Goal: Information Seeking & Learning: Find specific fact

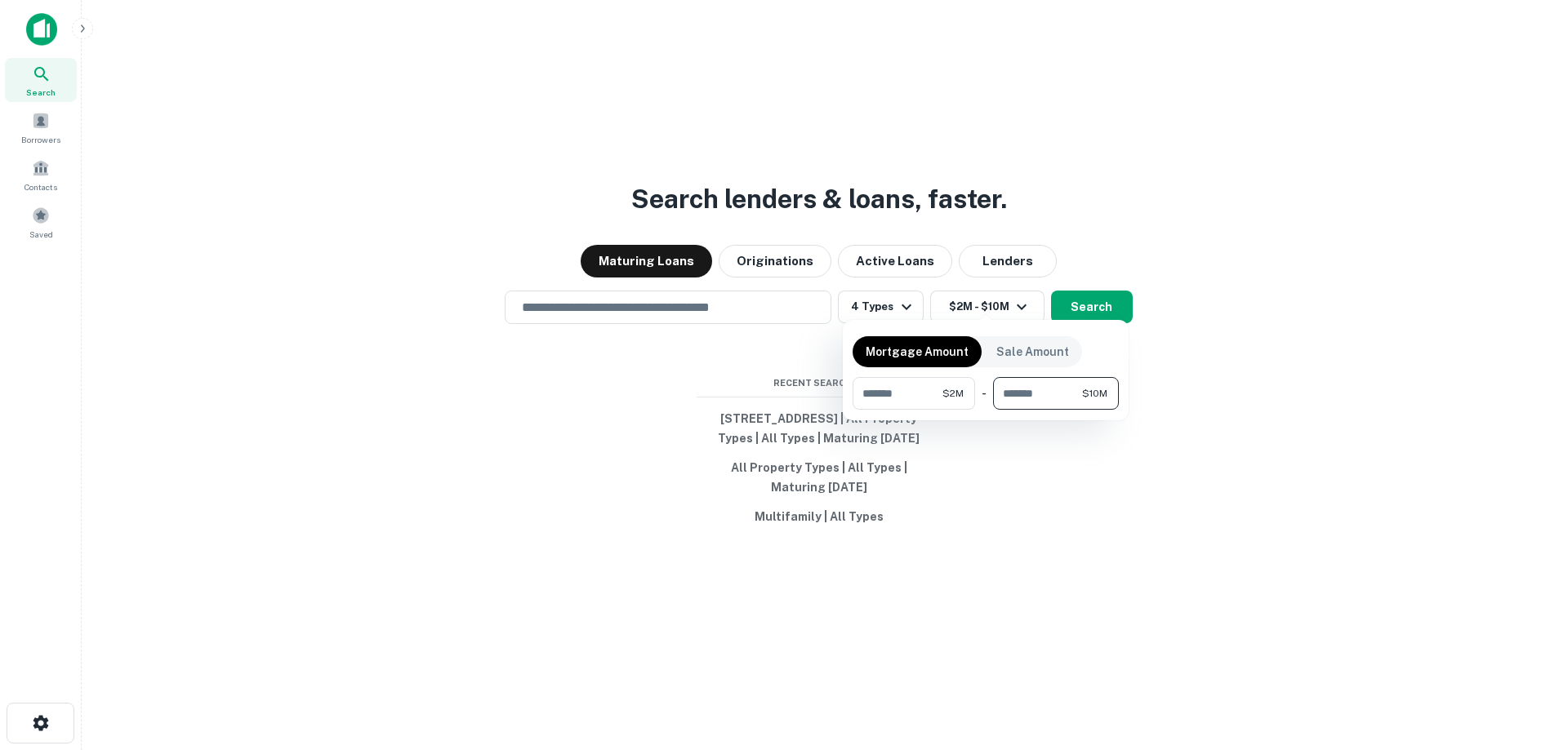
type input "********"
click at [1109, 302] on div at bounding box center [784, 375] width 1568 height 750
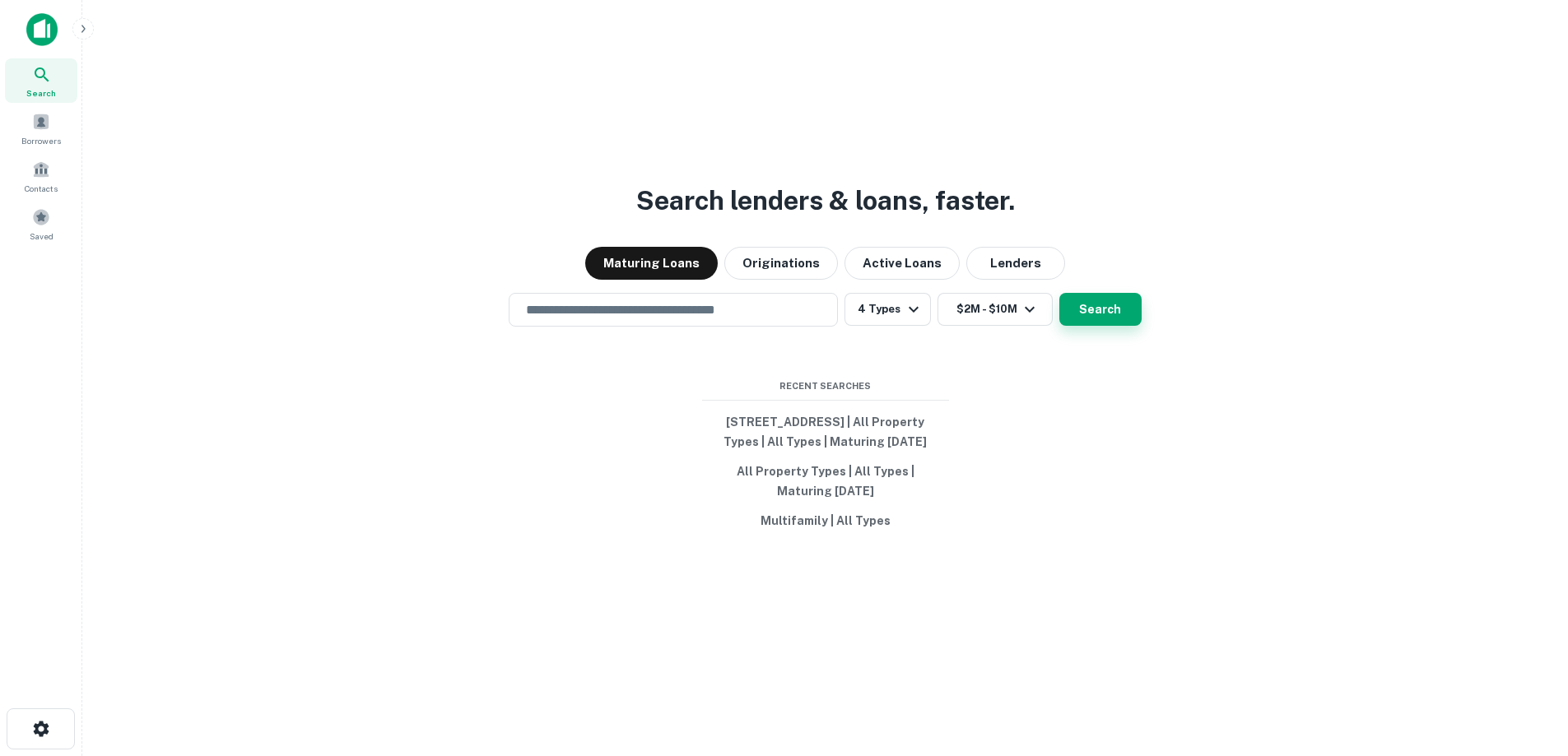
click at [1119, 300] on button "Search" at bounding box center [1101, 309] width 82 height 33
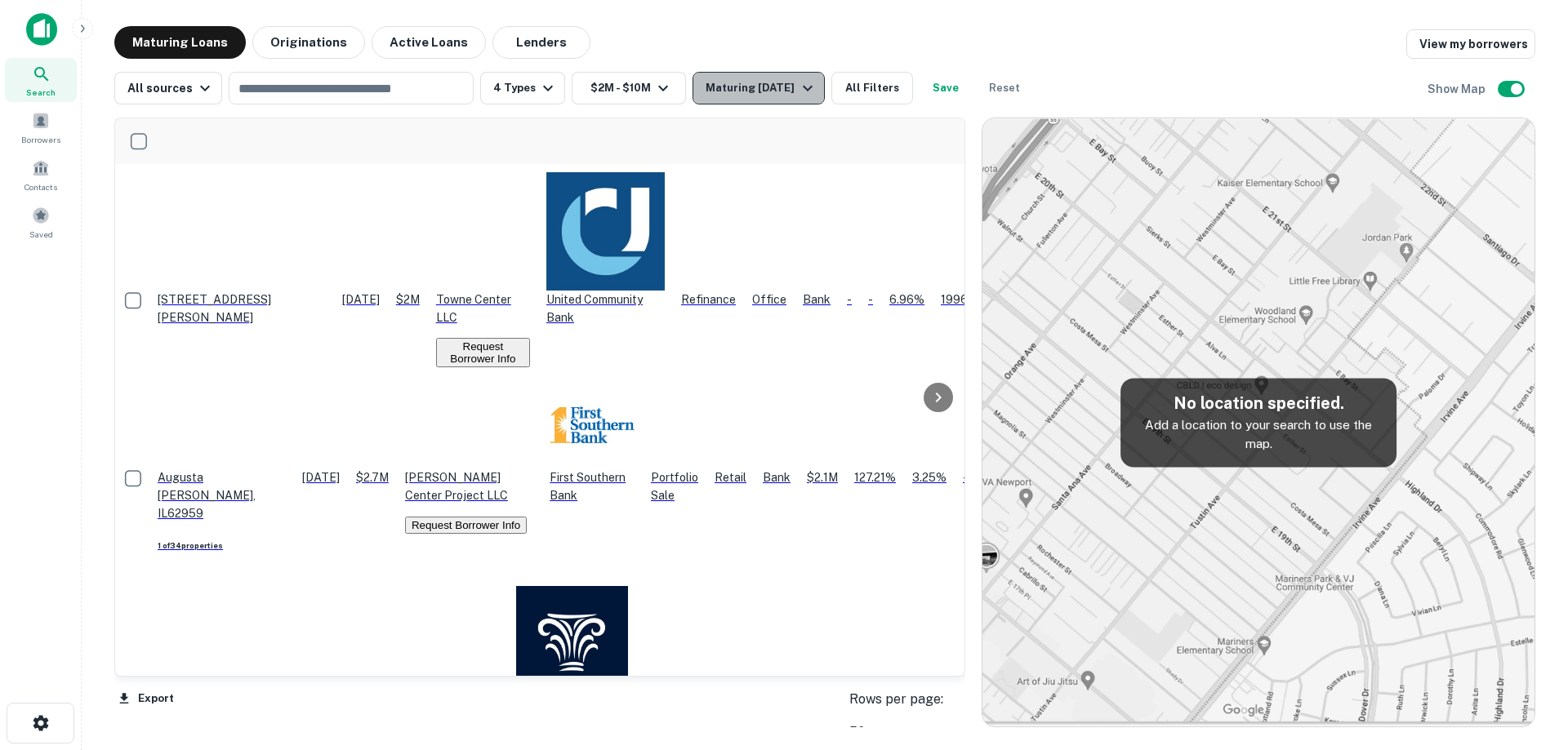
click at [801, 93] on icon "button" at bounding box center [808, 88] width 20 height 20
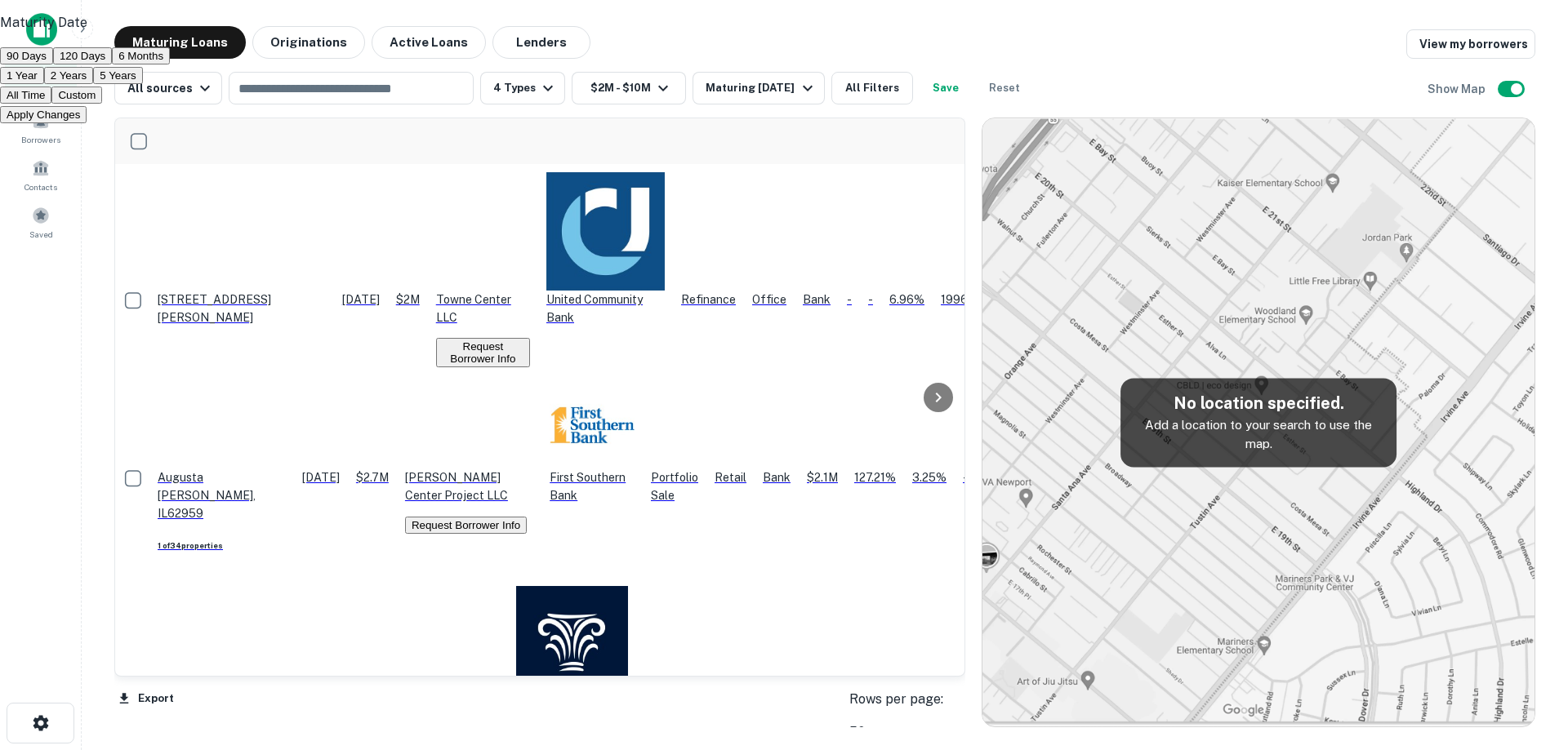
click at [102, 104] on button "Custom" at bounding box center [76, 94] width 51 height 17
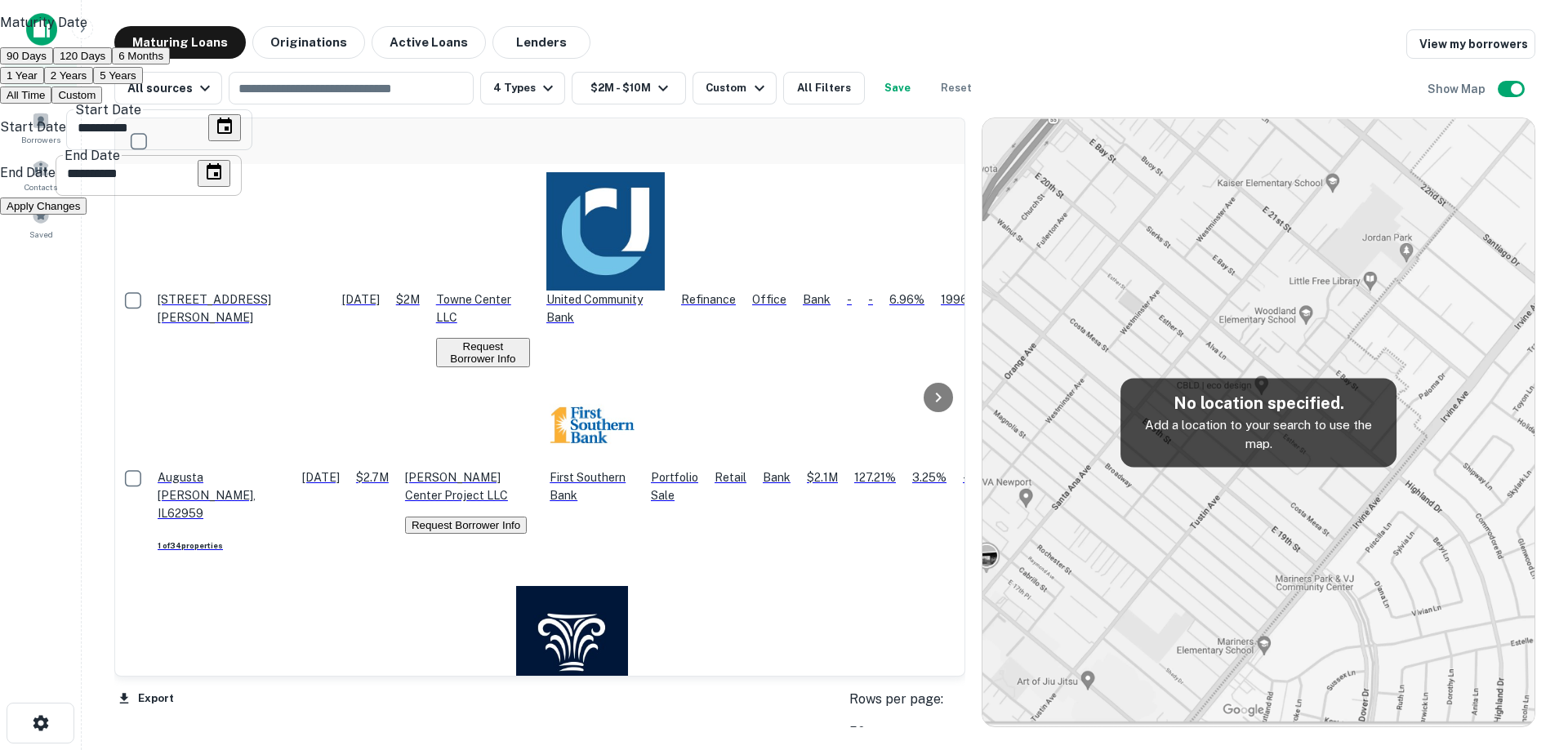
click at [232, 134] on icon "Choose date, selected date is Mar 8, 2025" at bounding box center [224, 126] width 15 height 16
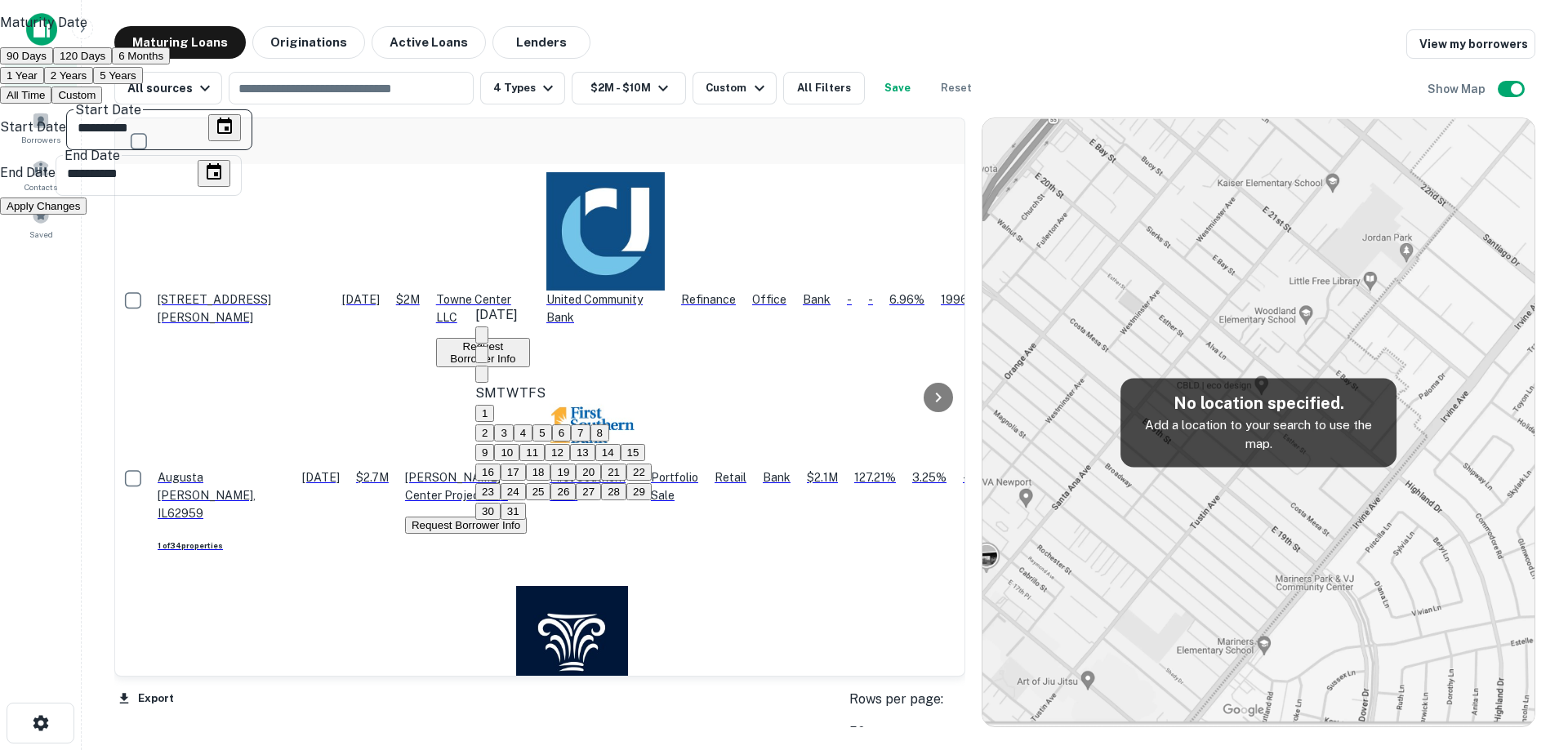
click at [482, 378] on icon "Next month" at bounding box center [482, 378] width 0 height 0
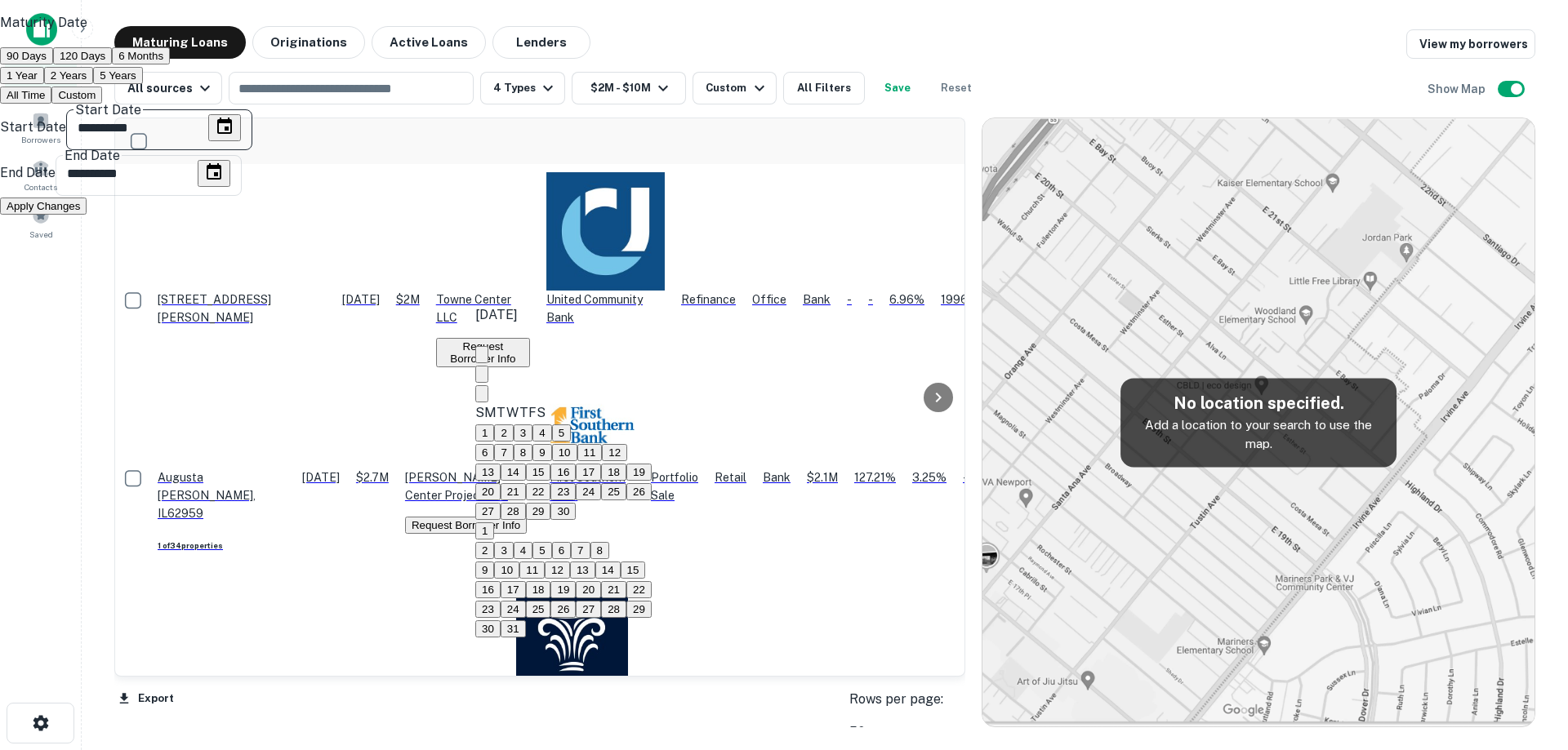
click at [482, 397] on icon "Next month" at bounding box center [482, 397] width 0 height 0
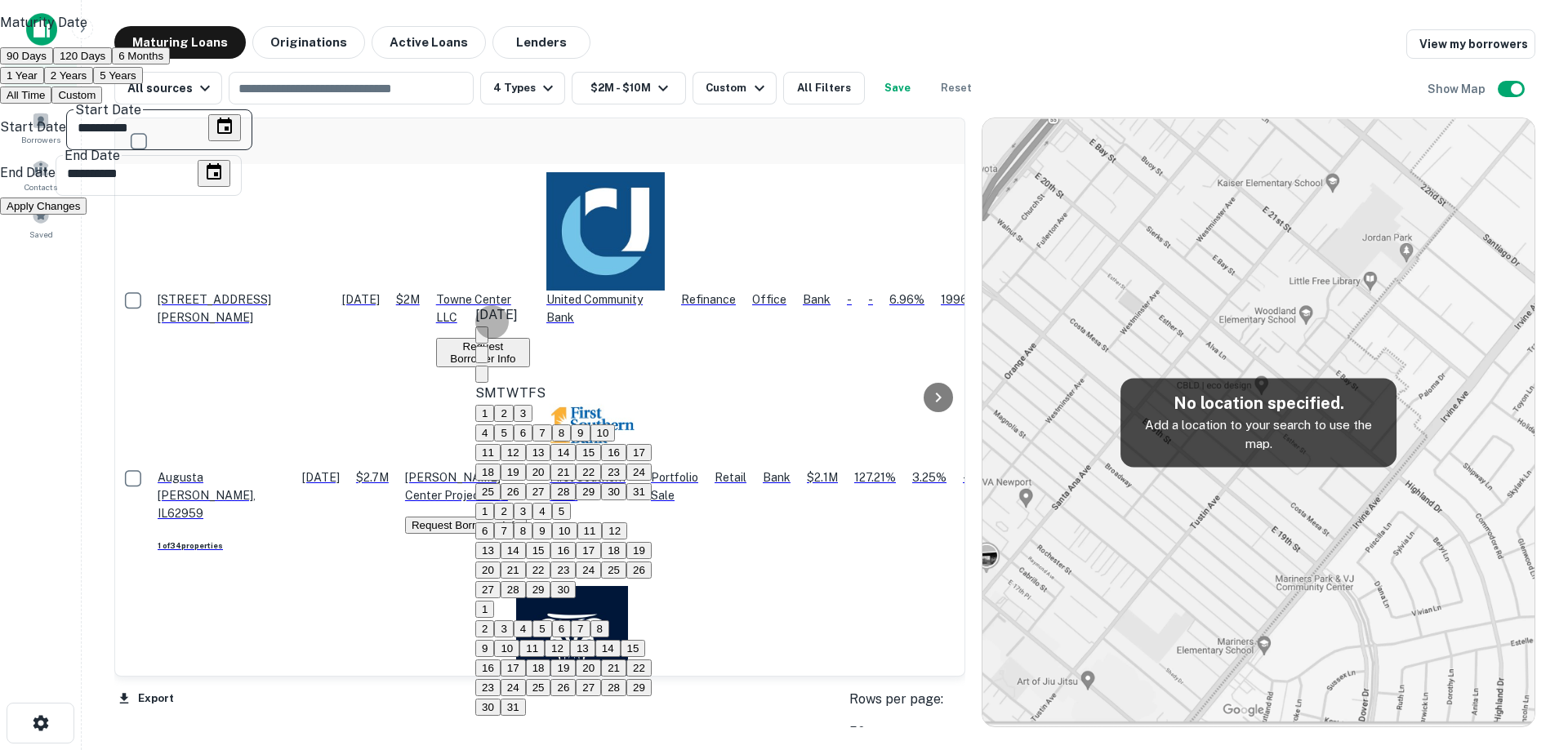
click at [482, 378] on icon "Next month" at bounding box center [482, 378] width 0 height 0
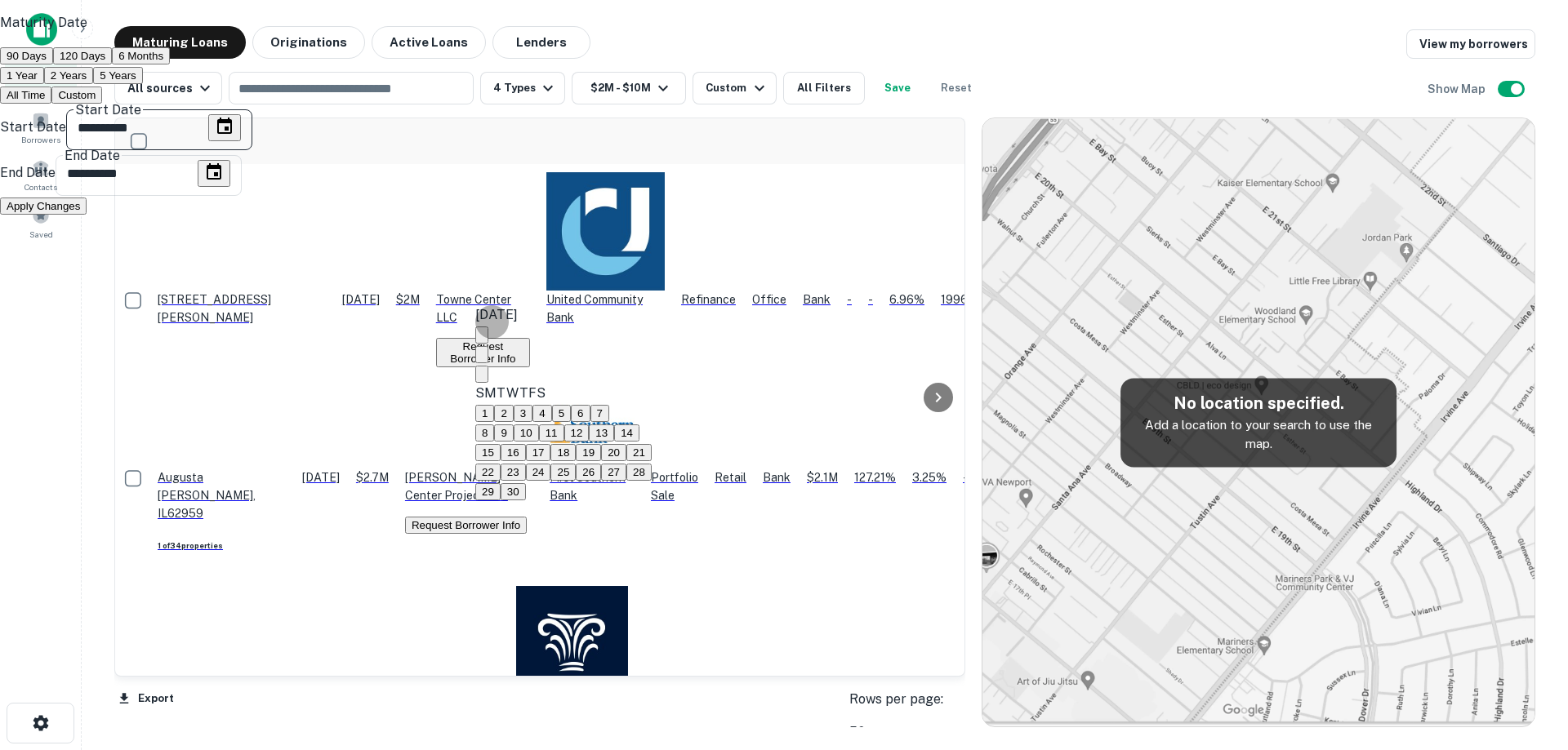
click at [482, 378] on icon "Next month" at bounding box center [482, 378] width 0 height 0
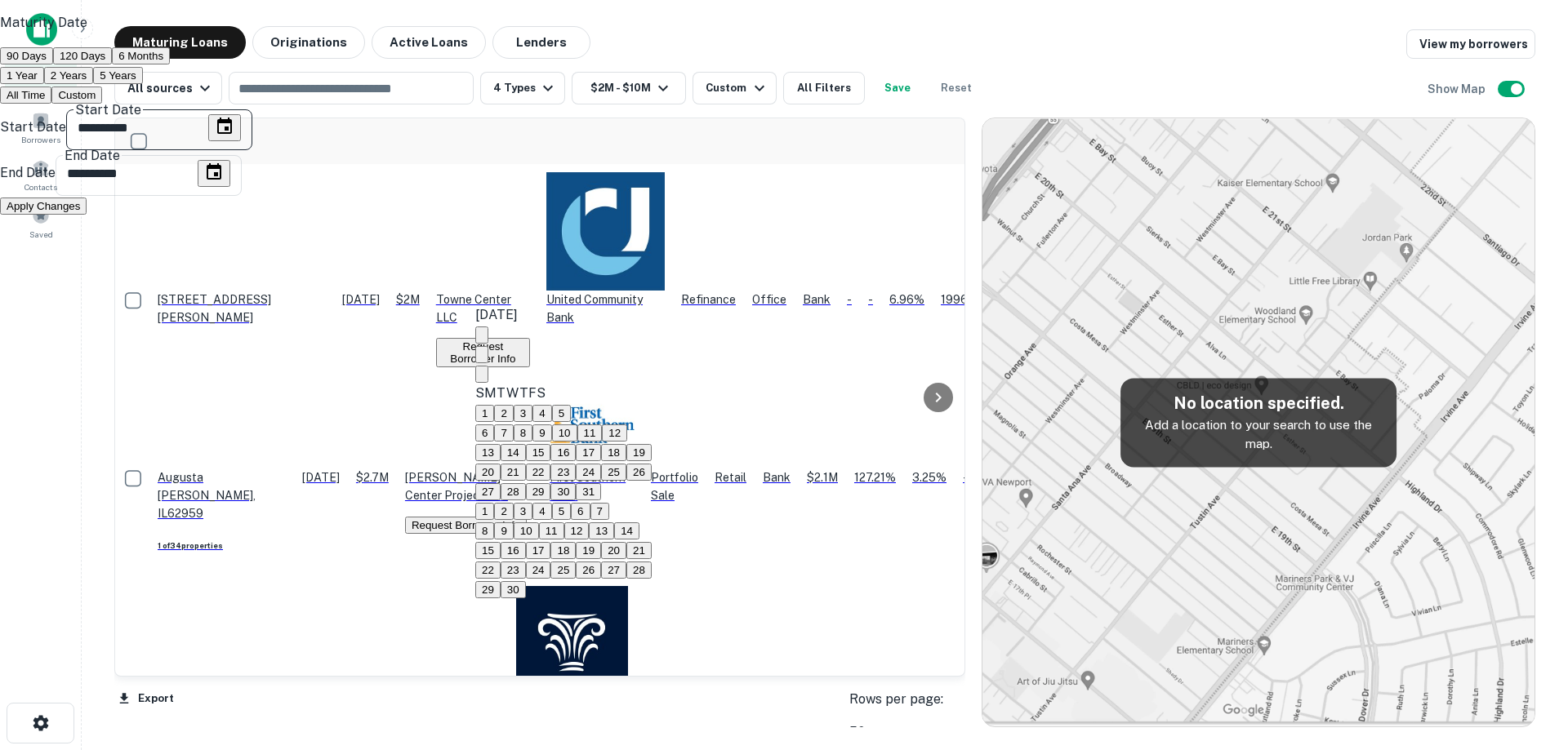
click at [482, 378] on icon "Next month" at bounding box center [482, 378] width 0 height 0
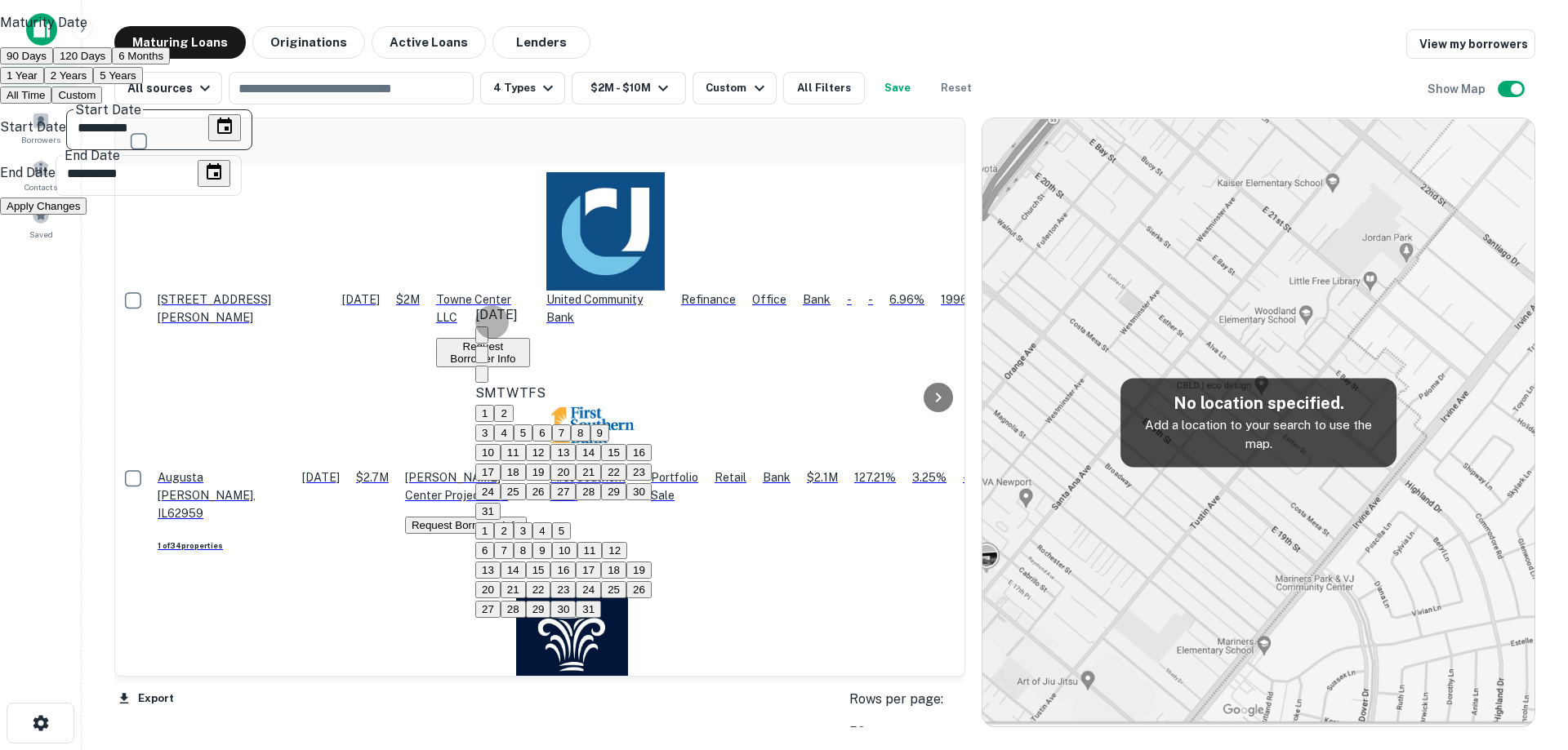
click at [482, 378] on icon "Next month" at bounding box center [482, 378] width 0 height 0
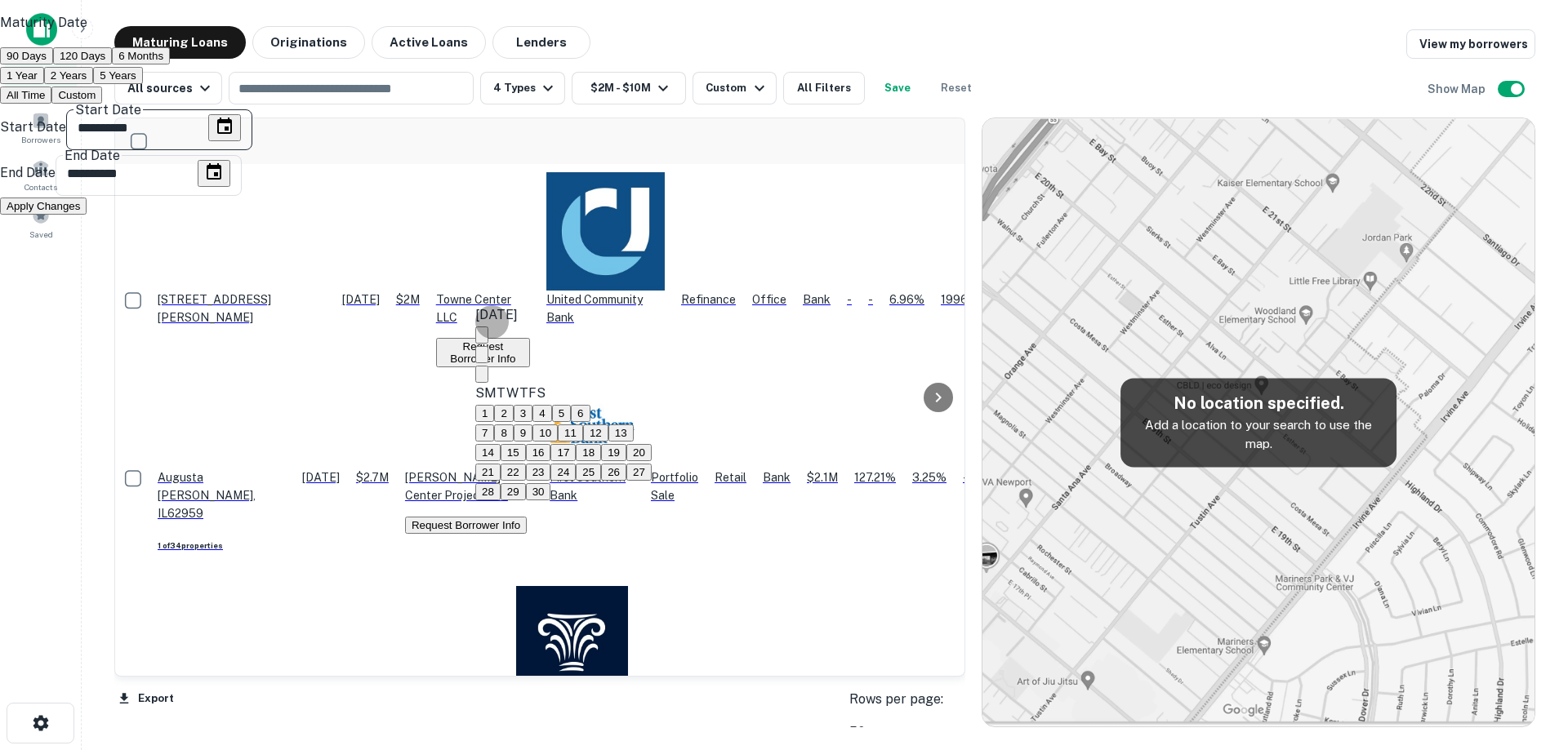
click at [482, 378] on icon "Next month" at bounding box center [482, 378] width 0 height 0
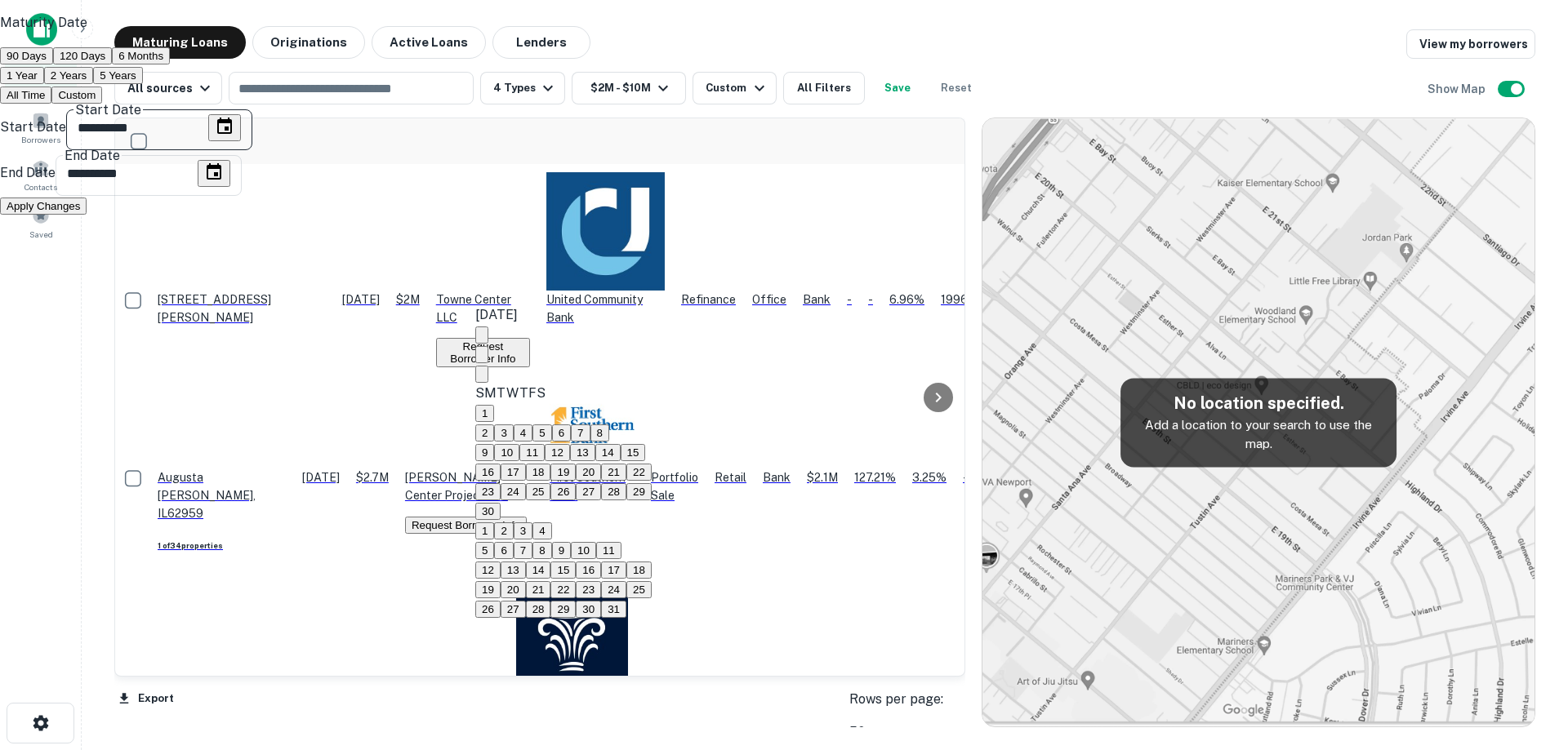
click at [482, 378] on icon "Next month" at bounding box center [482, 378] width 0 height 0
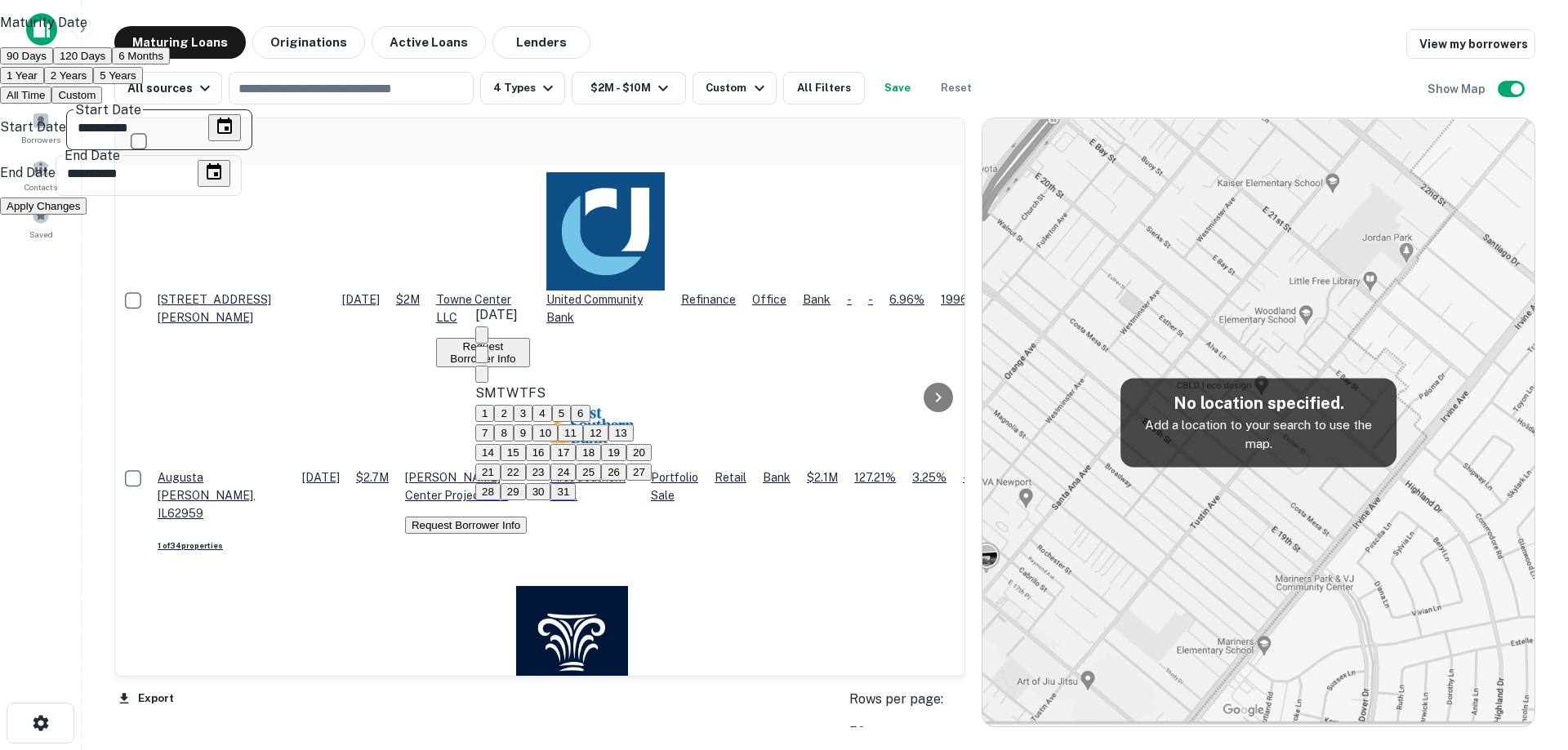
click at [652, 462] on button "20" at bounding box center [639, 452] width 26 height 17
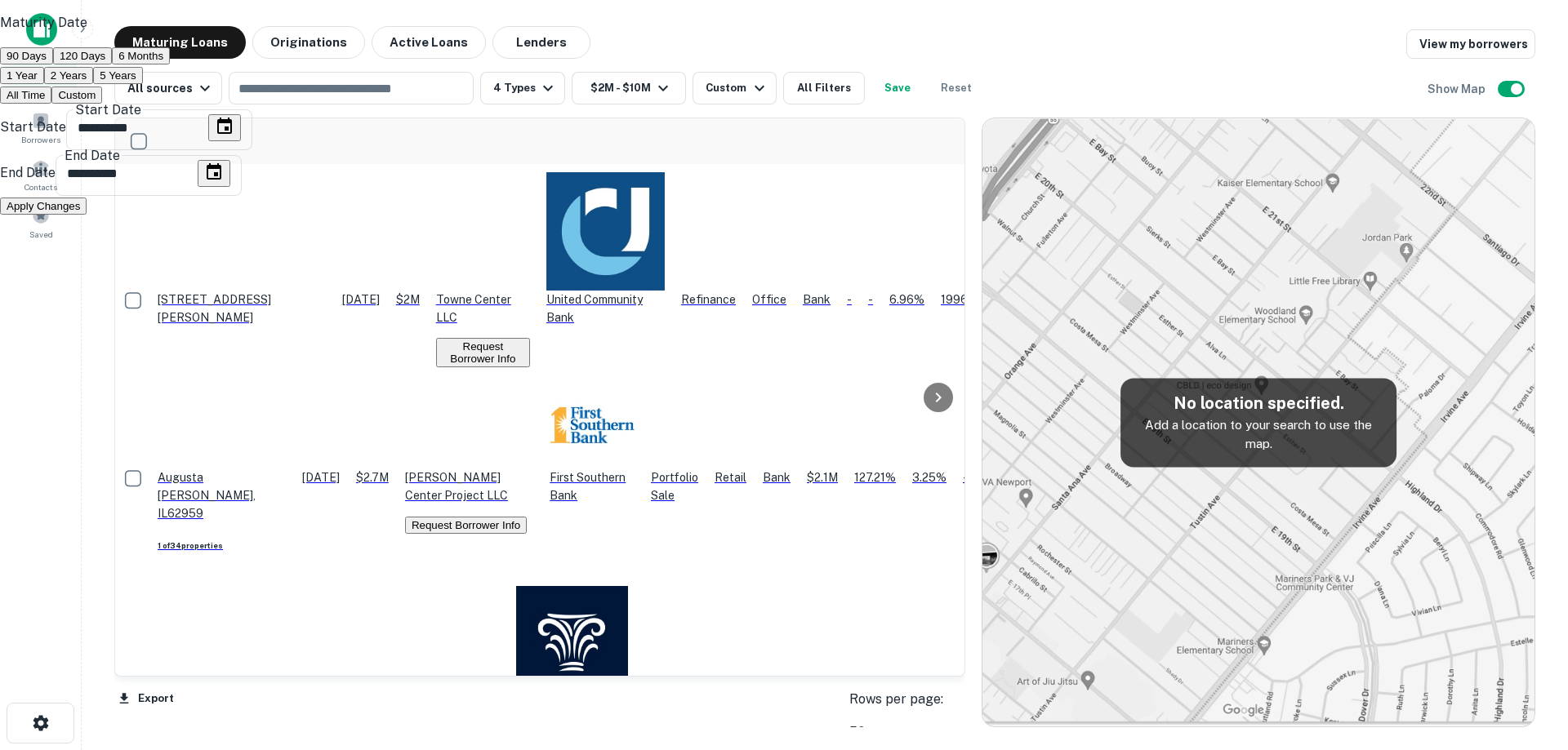
type input "**********"
click at [224, 182] on icon "Choose date, selected date is Sep 4, 2025" at bounding box center [214, 172] width 20 height 20
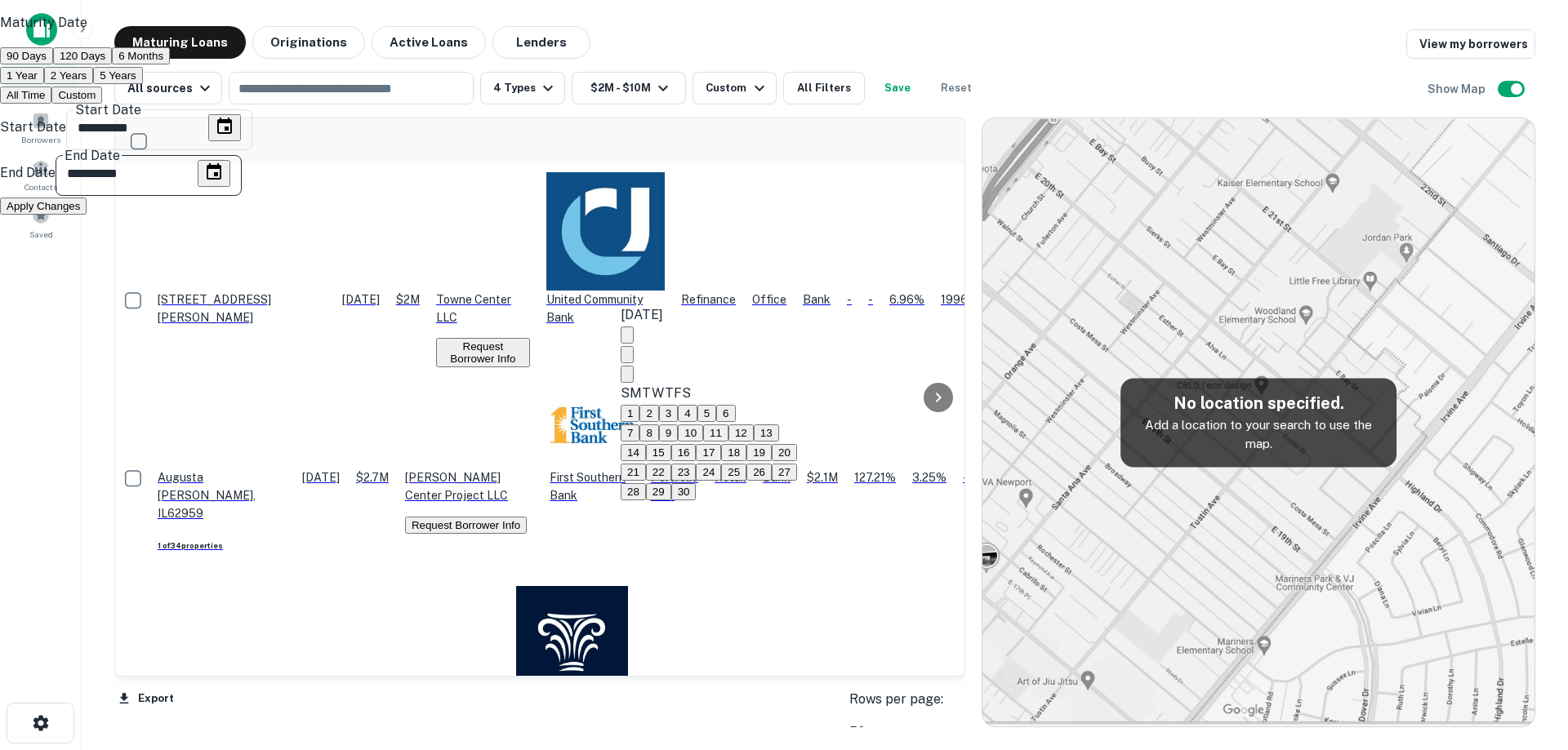
click at [633, 366] on button "Next month" at bounding box center [626, 374] width 13 height 17
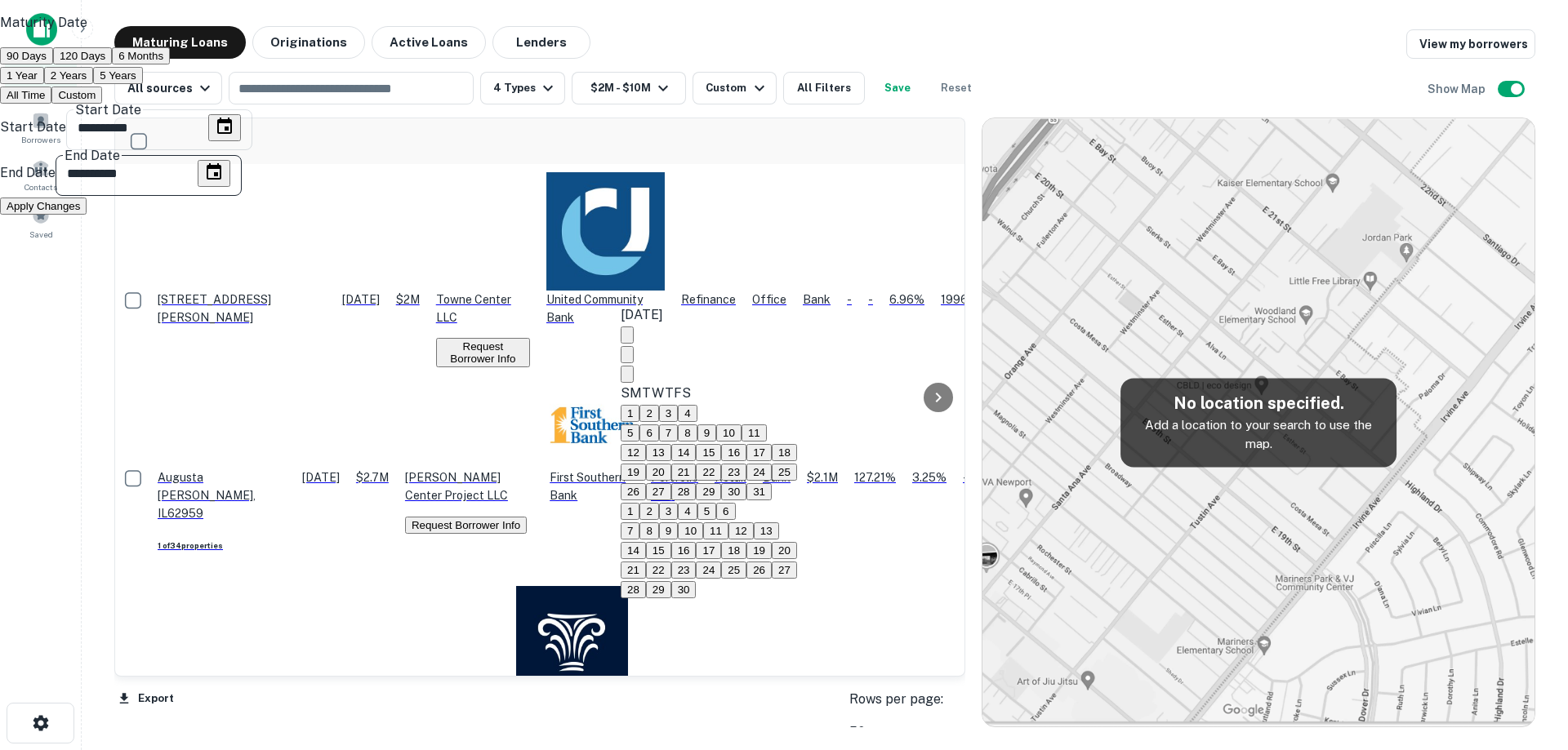
click at [633, 366] on button "Next month" at bounding box center [626, 374] width 13 height 17
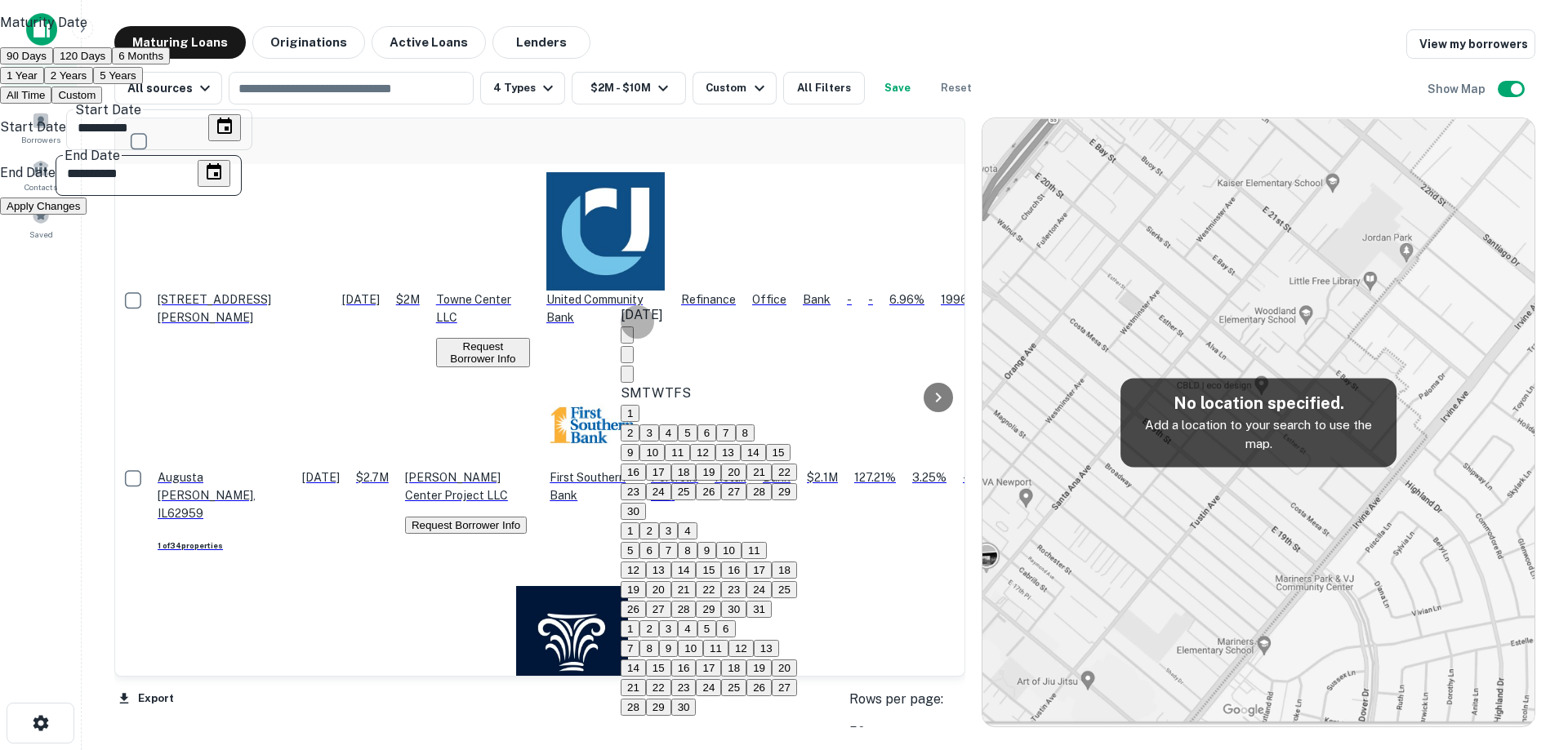
click at [633, 366] on button "Next month" at bounding box center [626, 374] width 13 height 17
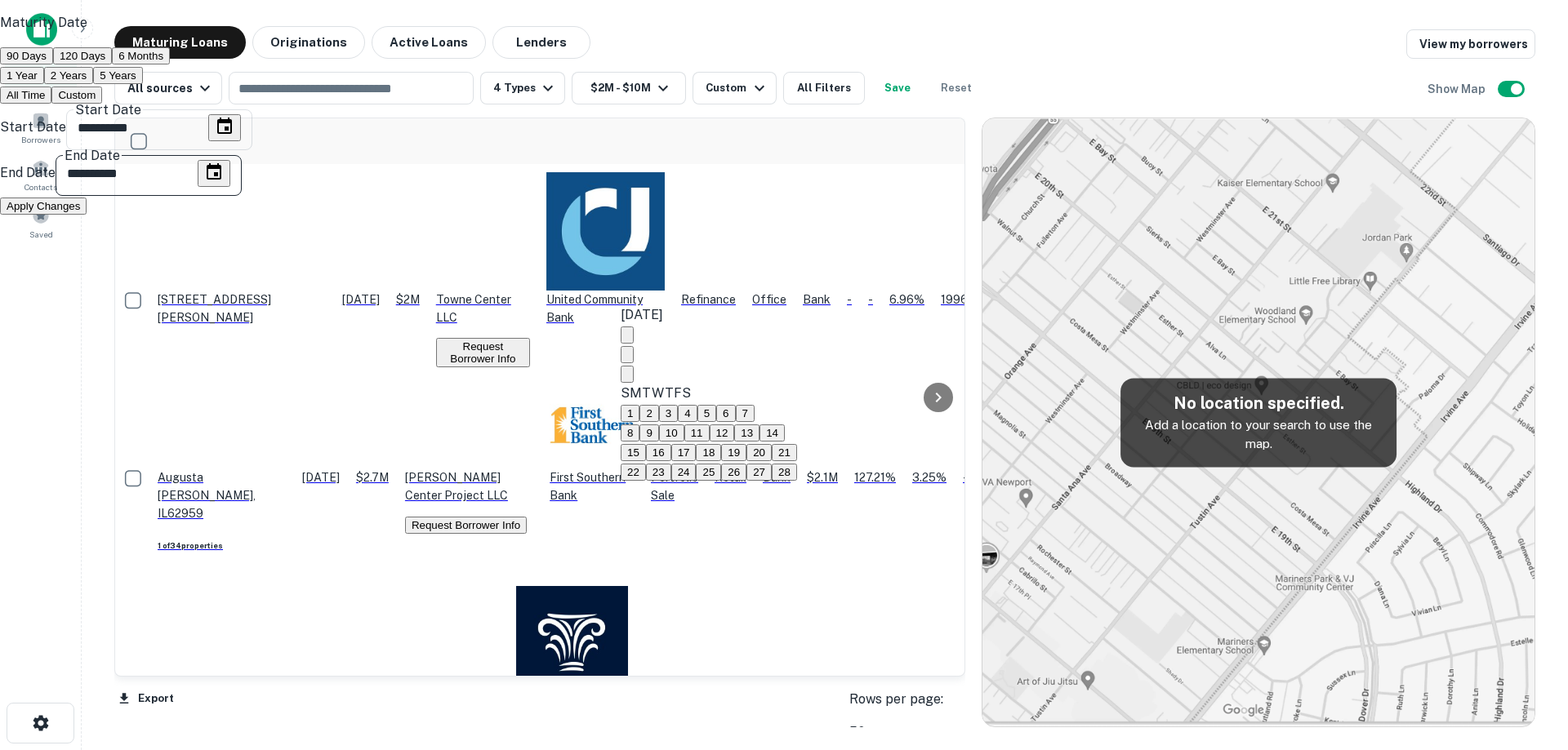
click at [658, 405] on button "2" at bounding box center [648, 413] width 19 height 17
type input "**********"
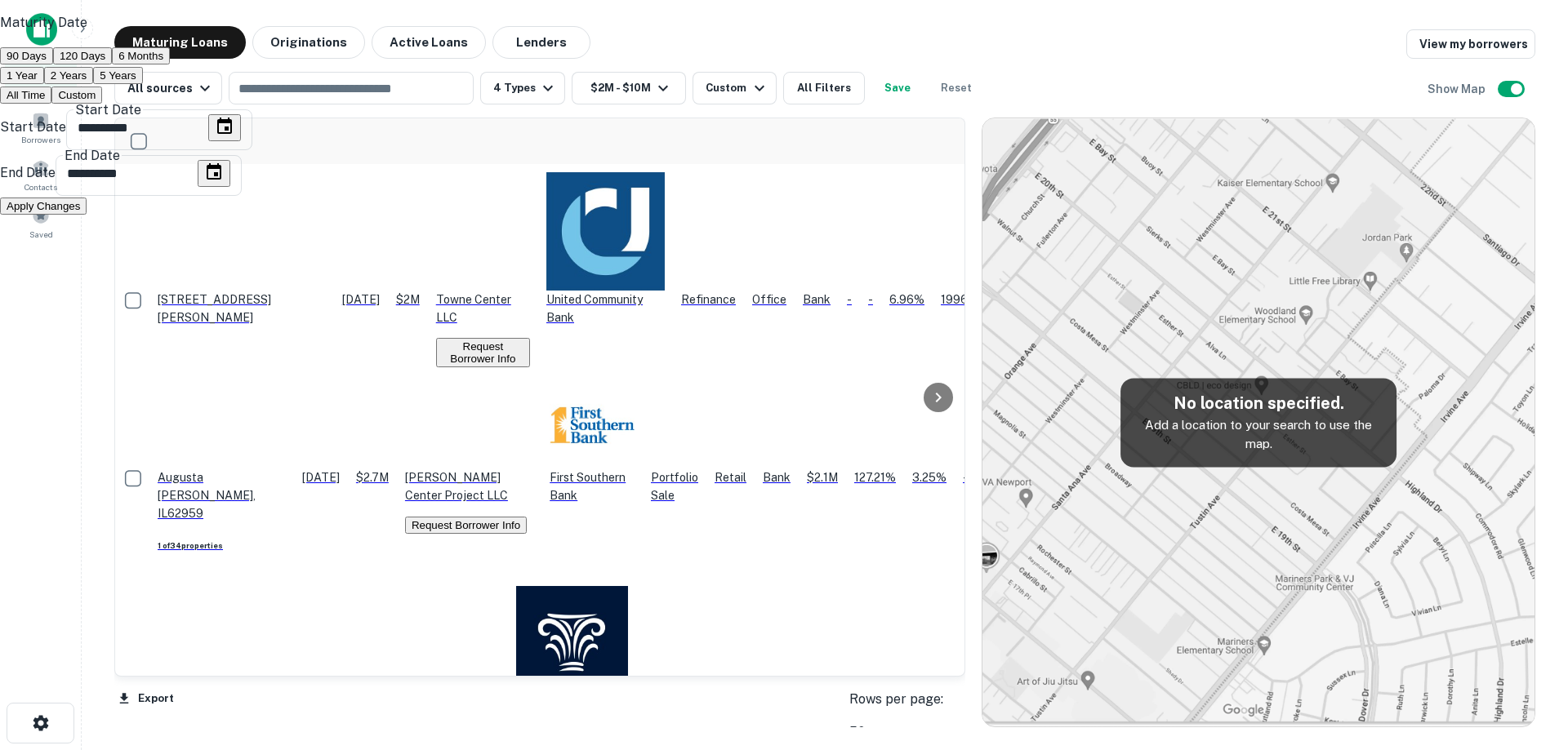
click at [86, 215] on button "Apply Changes" at bounding box center [43, 205] width 86 height 17
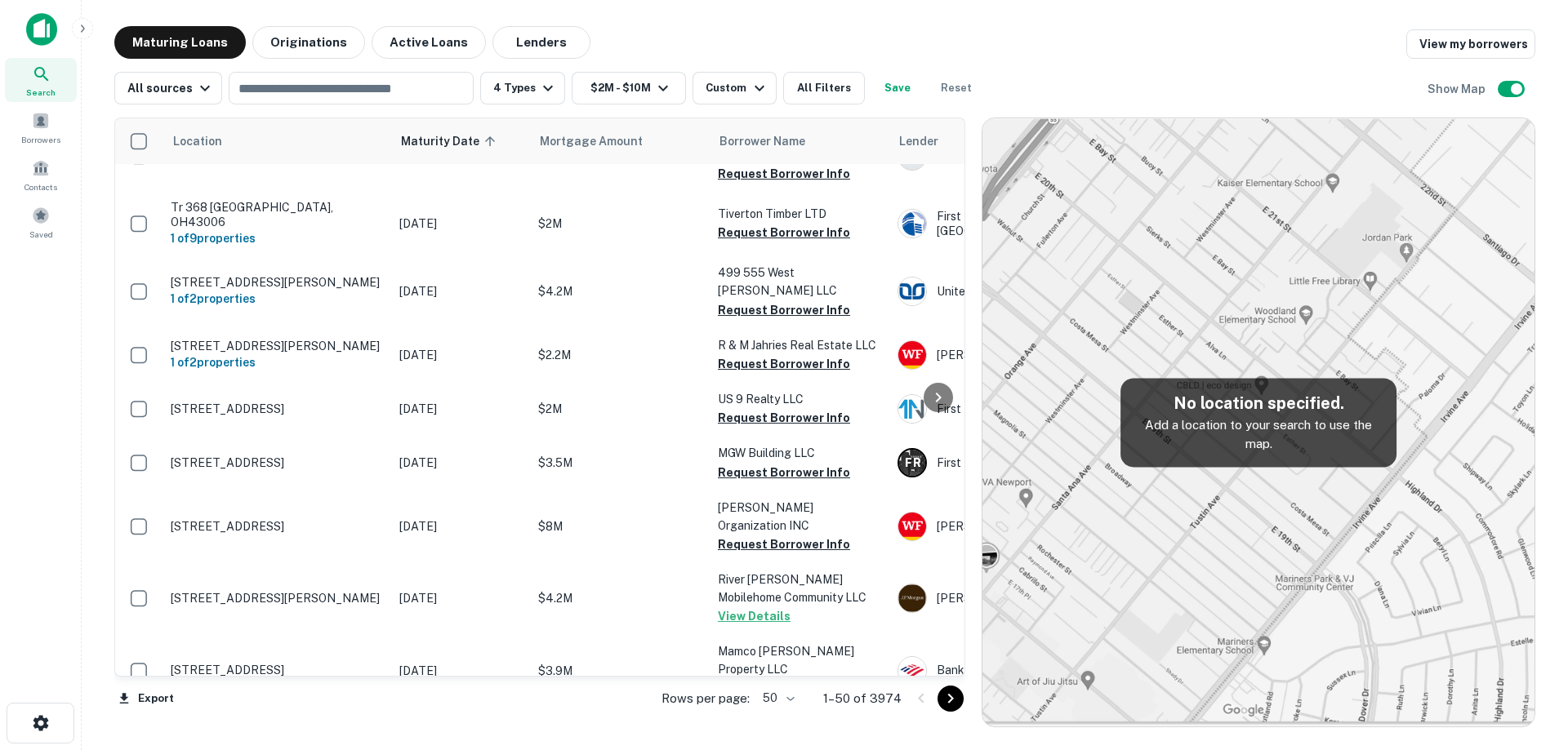
scroll to position [1960, 0]
click at [725, 96] on div "Custom" at bounding box center [736, 88] width 62 height 20
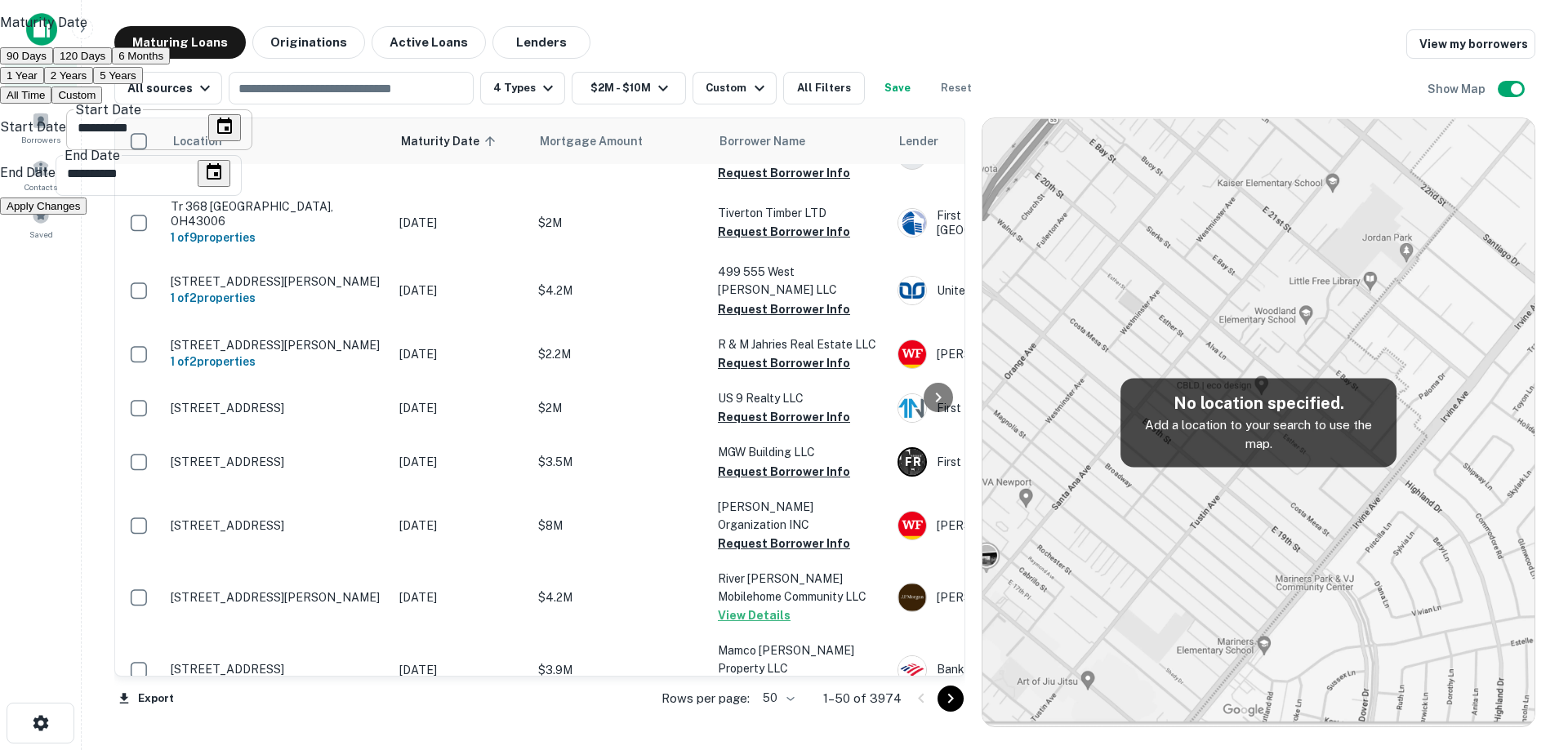
click at [232, 134] on icon "Choose date, selected date is Dec 20, 2025" at bounding box center [224, 126] width 15 height 16
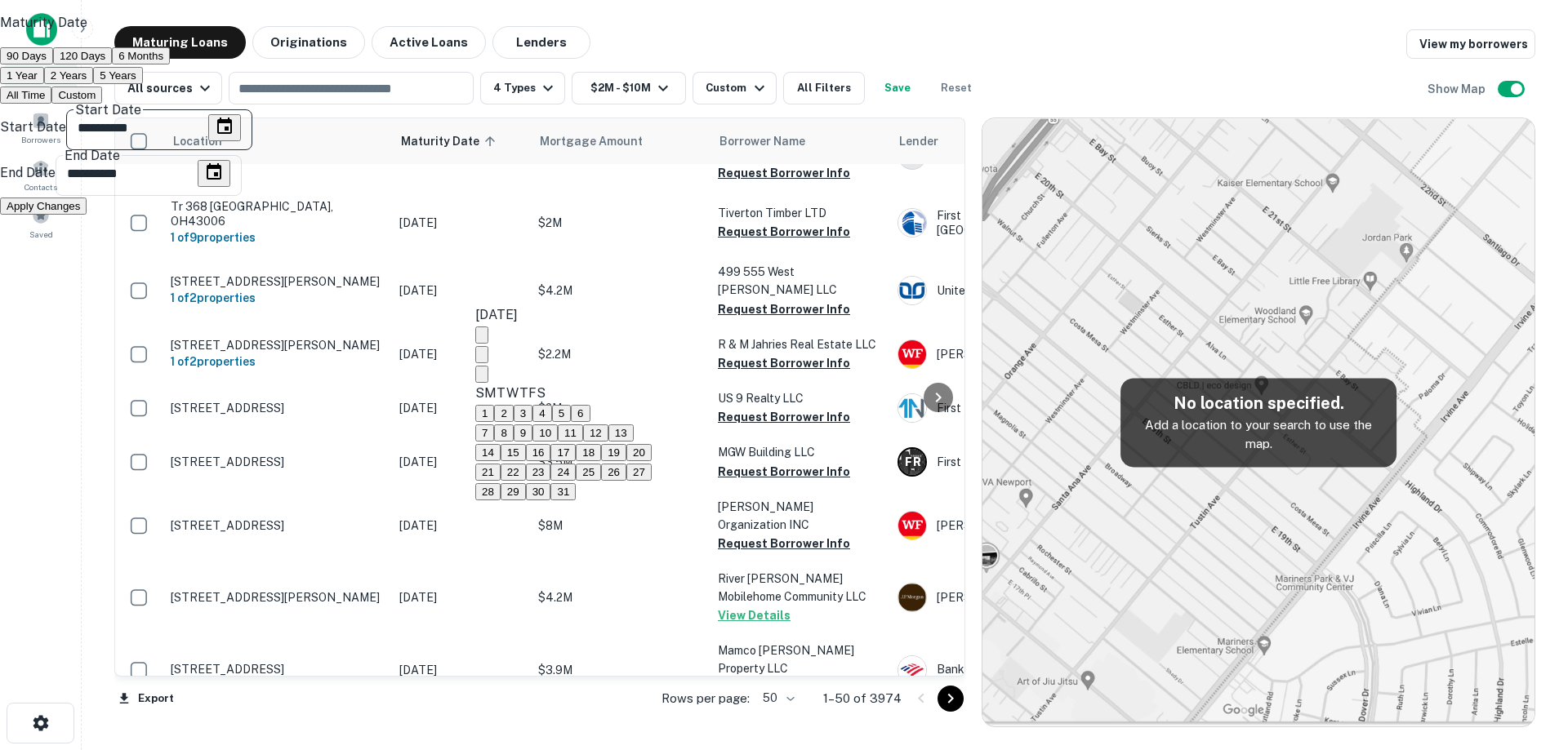
click at [602, 481] on button "25" at bounding box center [589, 472] width 26 height 17
type input "**********"
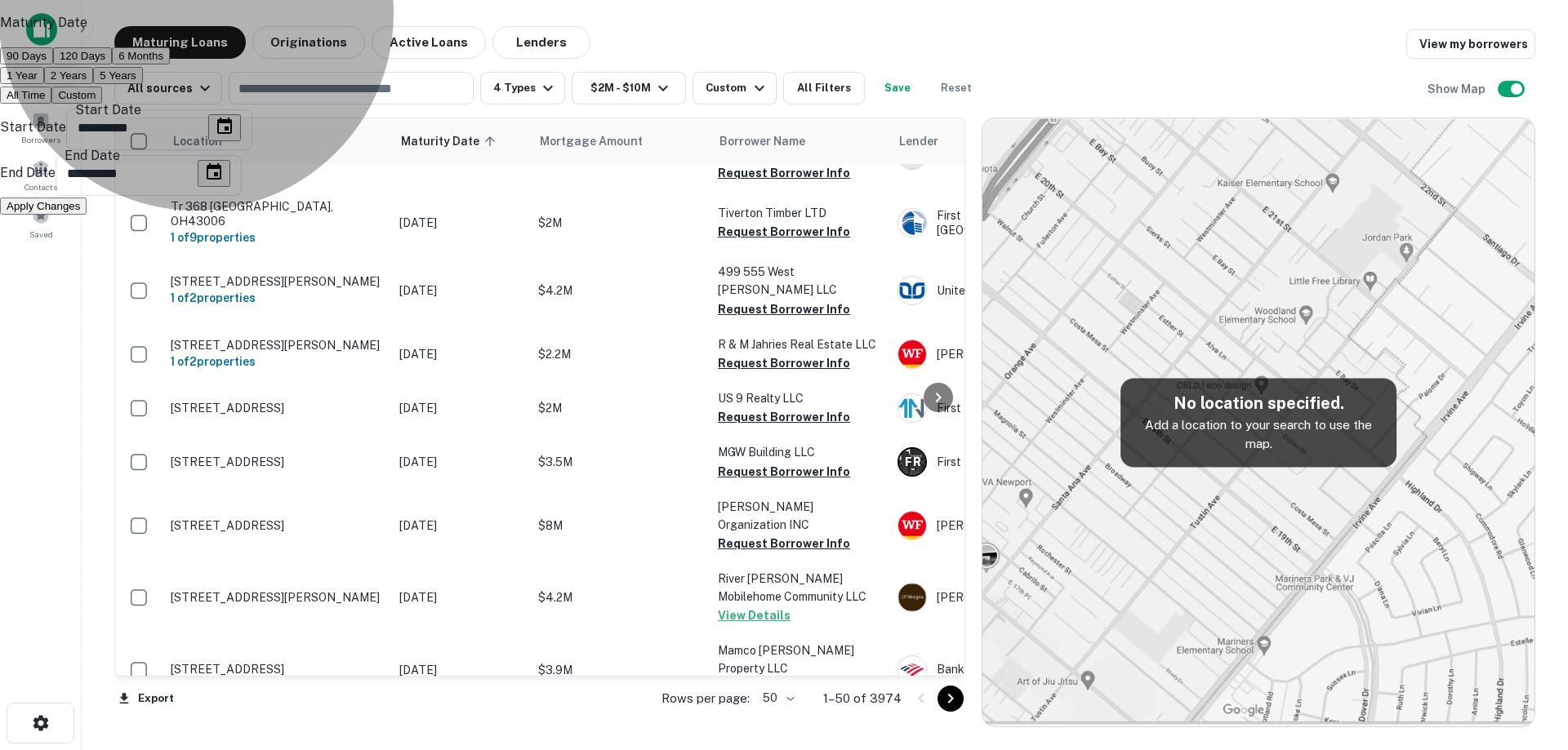
click at [86, 215] on button "Apply Changes" at bounding box center [43, 205] width 86 height 17
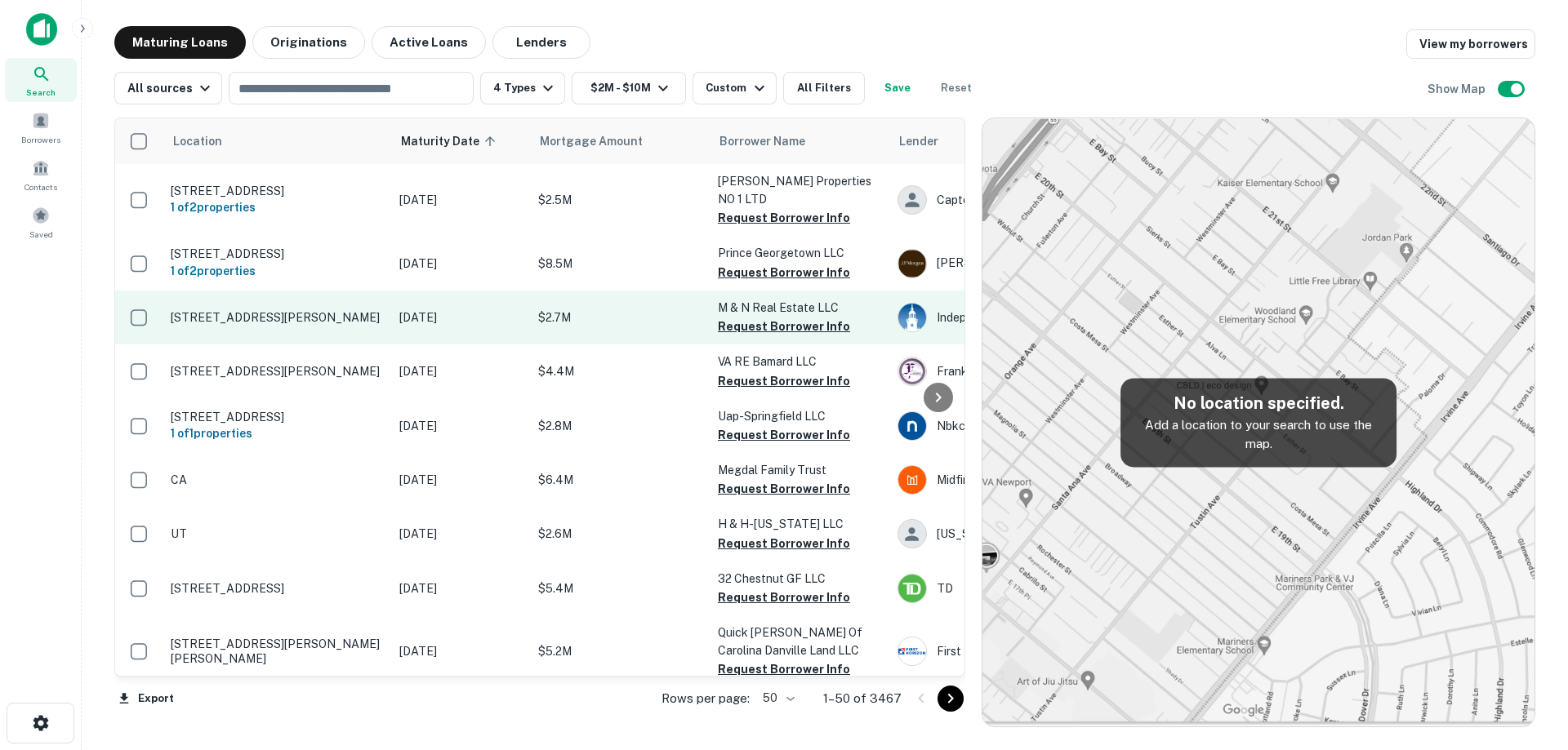
click at [583, 309] on p "$2.7M" at bounding box center [619, 318] width 164 height 18
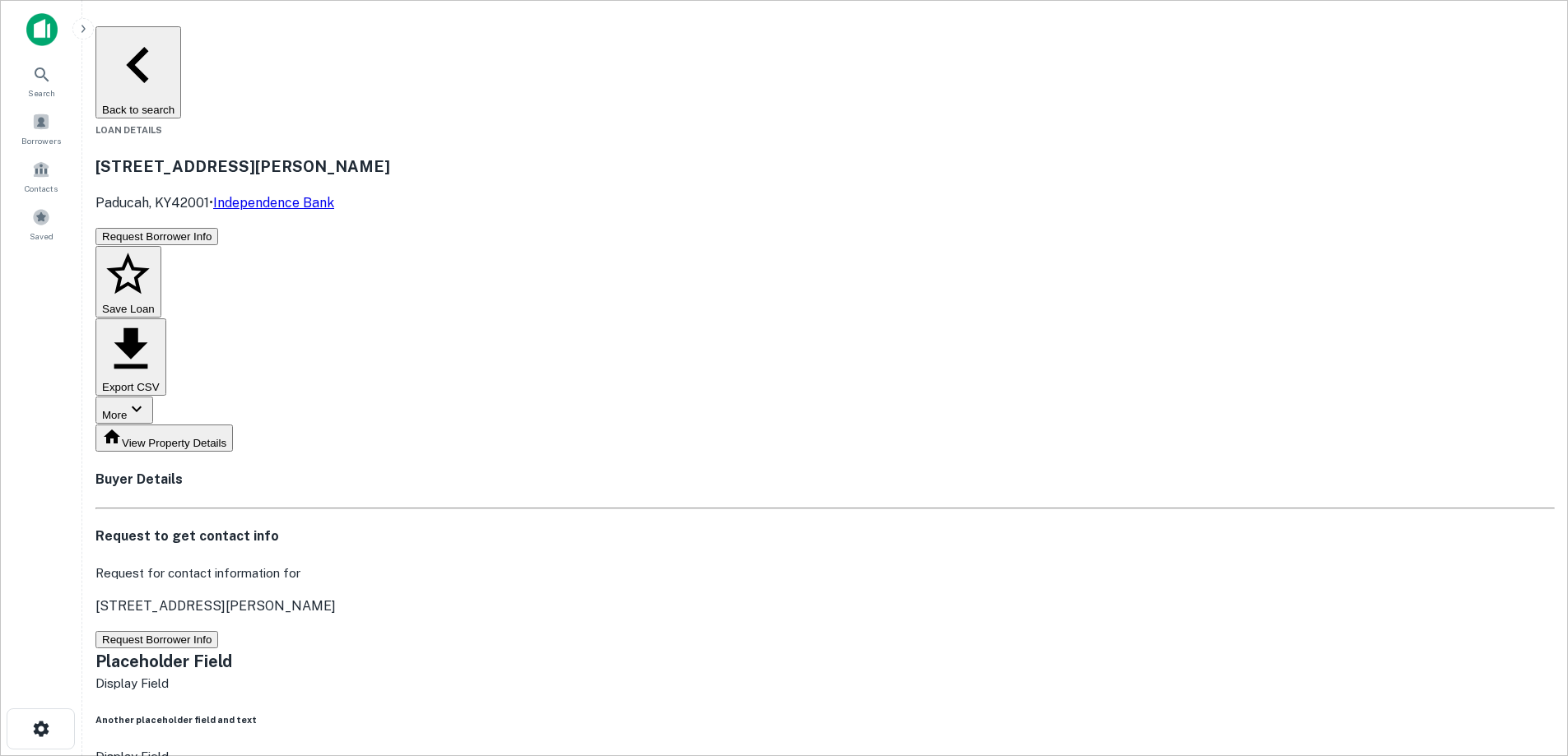
drag, startPoint x: 278, startPoint y: 105, endPoint x: 395, endPoint y: 134, distance: 120.5
click at [395, 155] on div "[STREET_ADDRESS][PERSON_NAME] • Independence Bank" at bounding box center [825, 184] width 1459 height 59
click at [181, 38] on button "Back to search" at bounding box center [139, 72] width 86 height 92
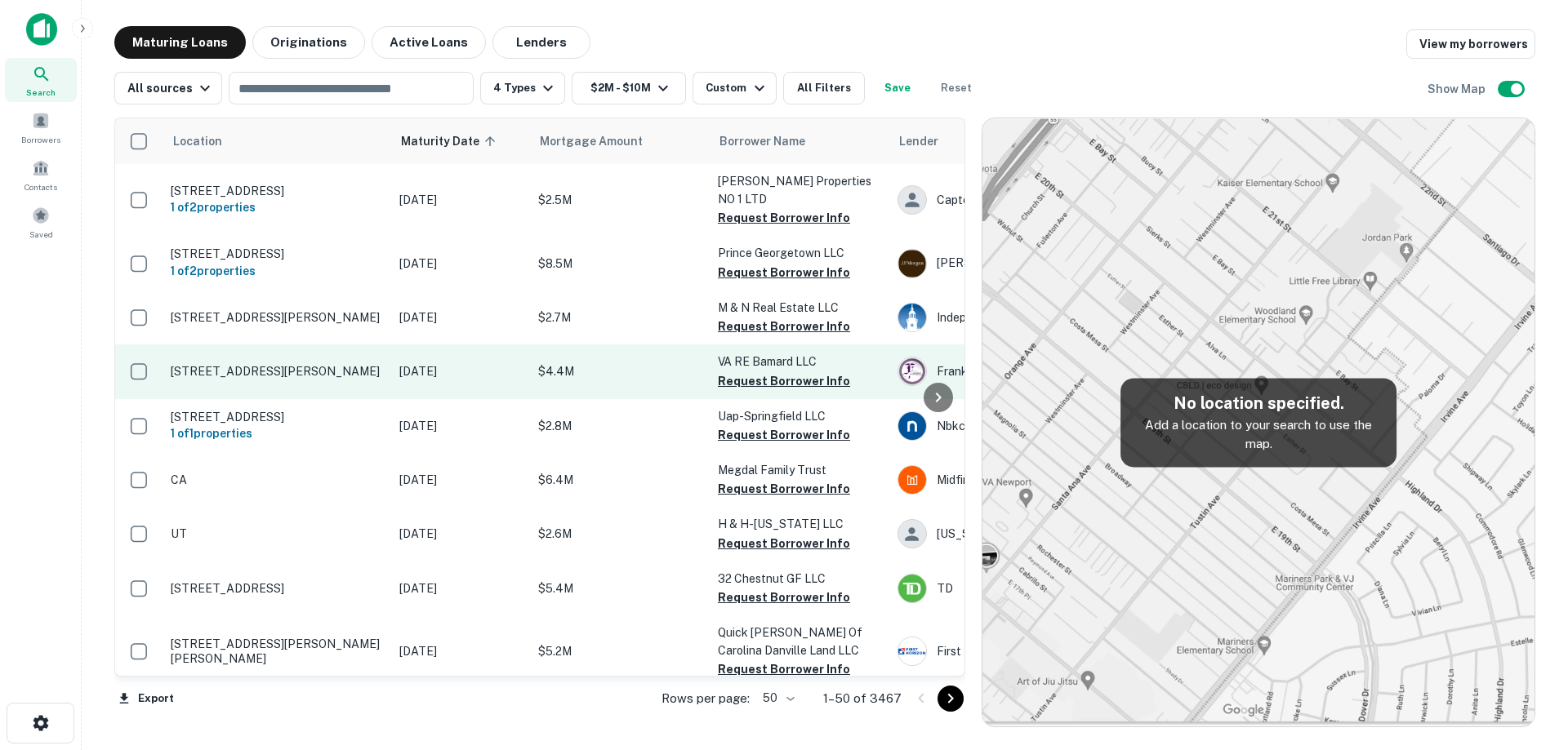
click at [384, 375] on td "[STREET_ADDRESS][PERSON_NAME]" at bounding box center [277, 372] width 229 height 54
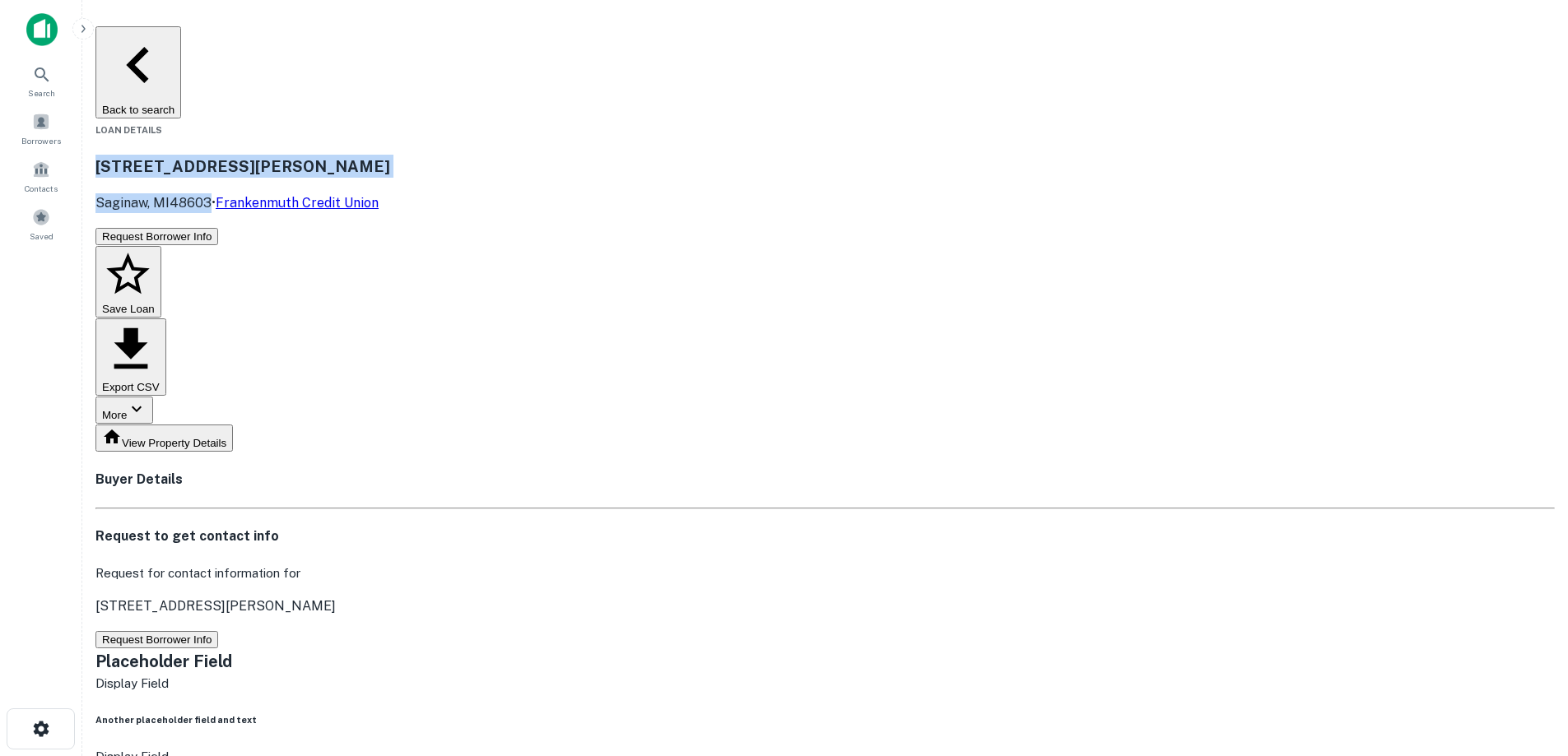
drag, startPoint x: 338, startPoint y: 114, endPoint x: 392, endPoint y: 129, distance: 56.0
click at [392, 155] on div "[STREET_ADDRESS][PERSON_NAME] • Frankenmuth Credit Union" at bounding box center [825, 184] width 1459 height 59
click at [181, 44] on button "Back to search" at bounding box center [139, 72] width 86 height 92
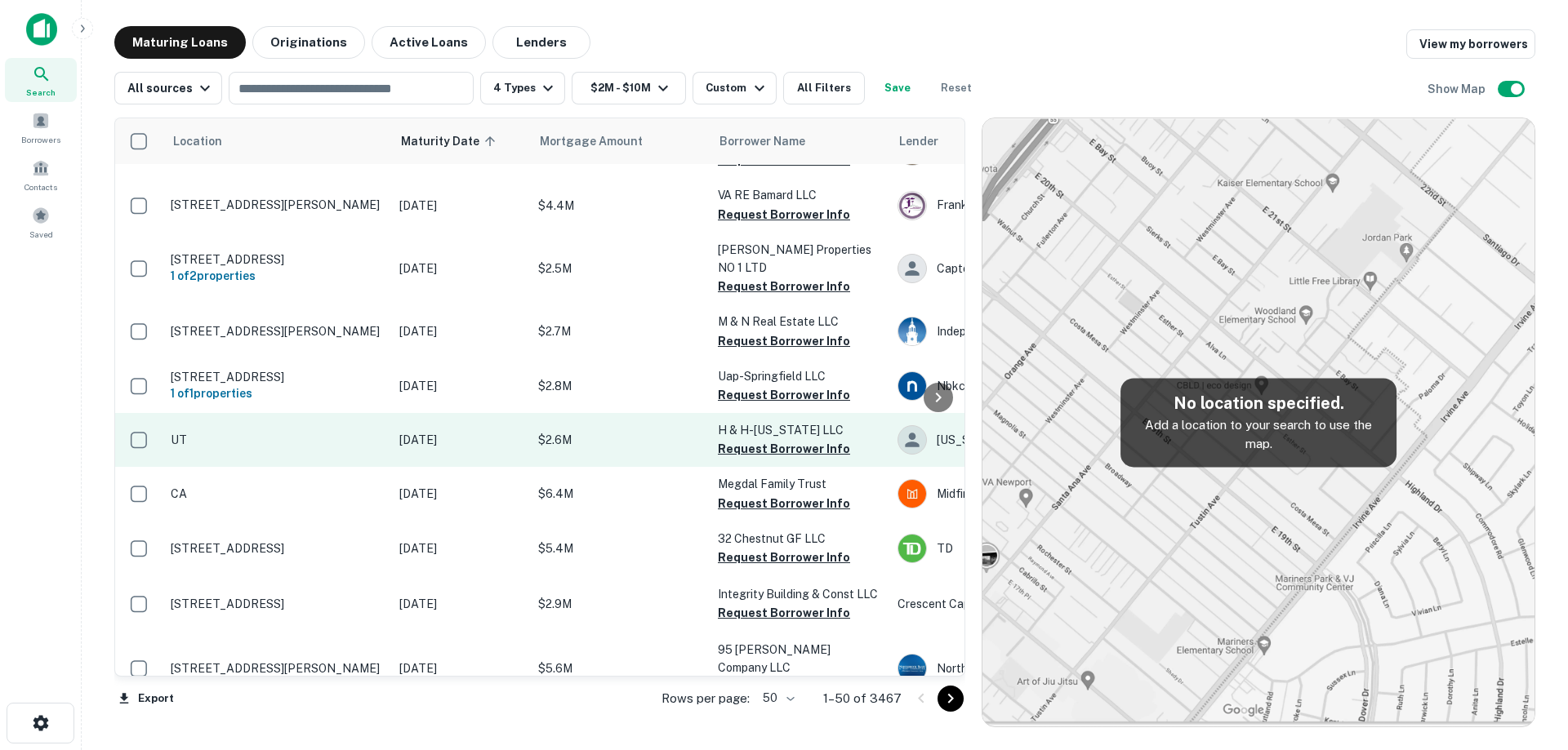
scroll to position [81, 0]
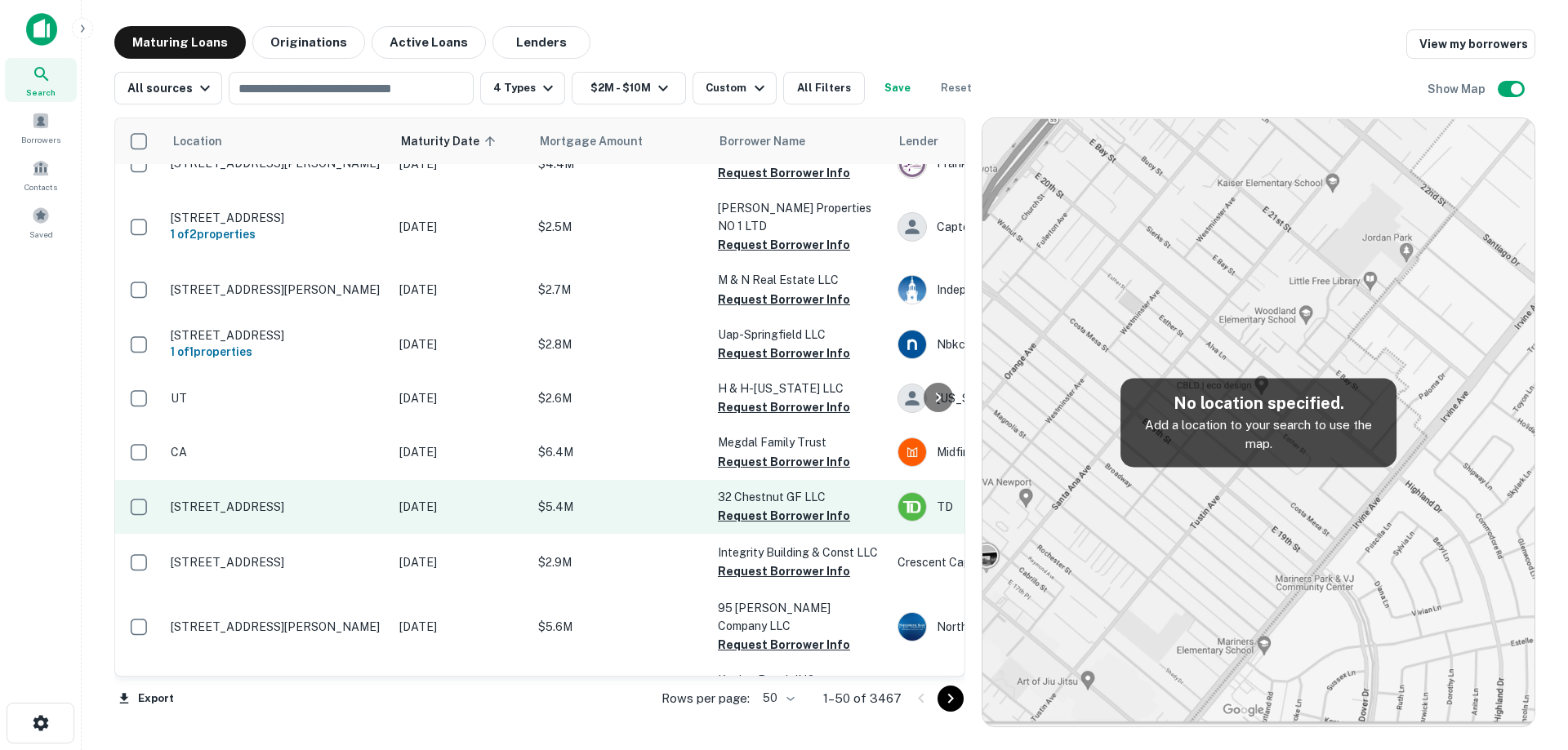
click at [355, 503] on p "[STREET_ADDRESS]" at bounding box center [277, 506] width 212 height 15
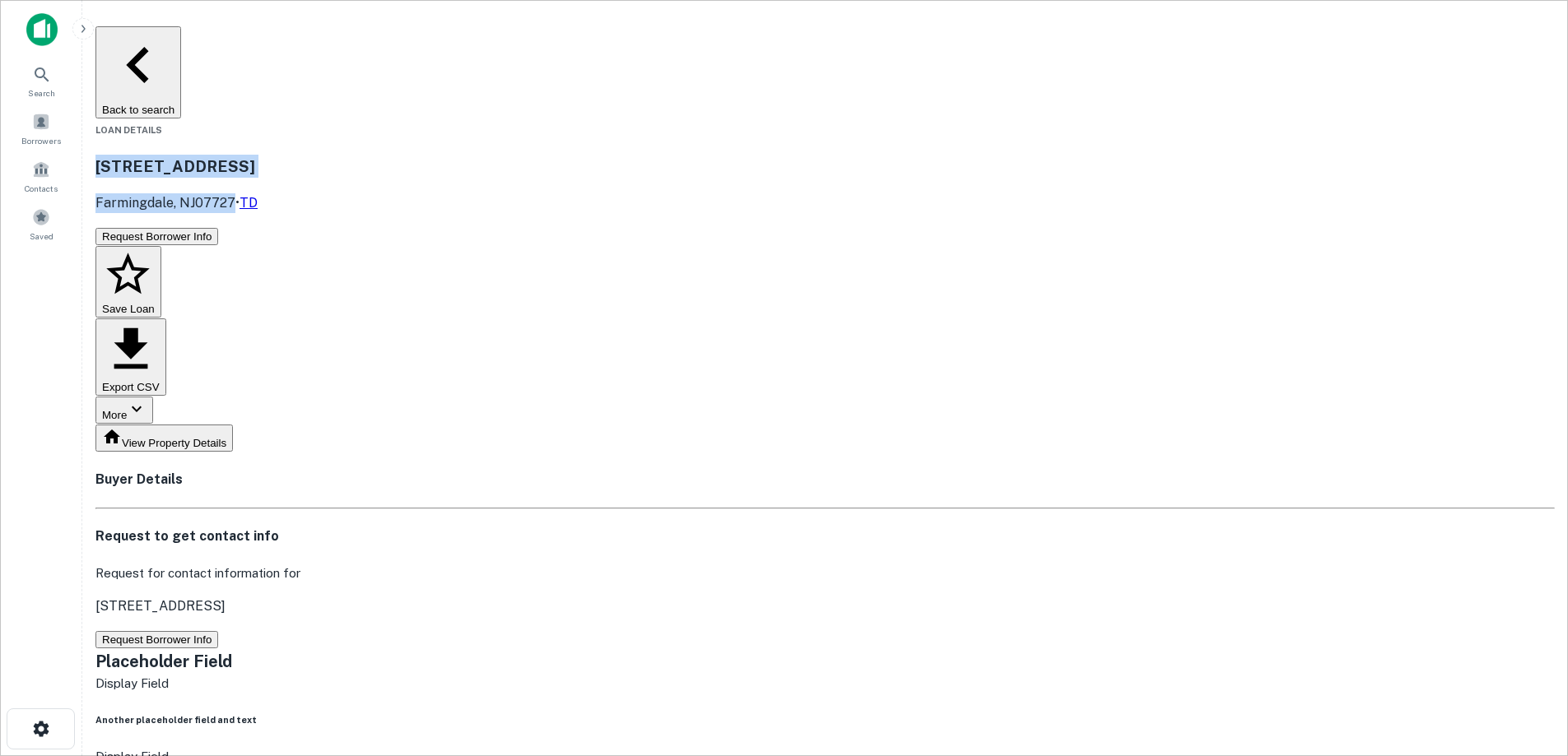
drag, startPoint x: 302, startPoint y: 120, endPoint x: 412, endPoint y: 138, distance: 111.5
click at [412, 155] on div "[STREET_ADDRESS] • TD" at bounding box center [825, 184] width 1459 height 59
copy div "[STREET_ADDRESS]"
click at [181, 45] on button "Back to search" at bounding box center [139, 72] width 86 height 92
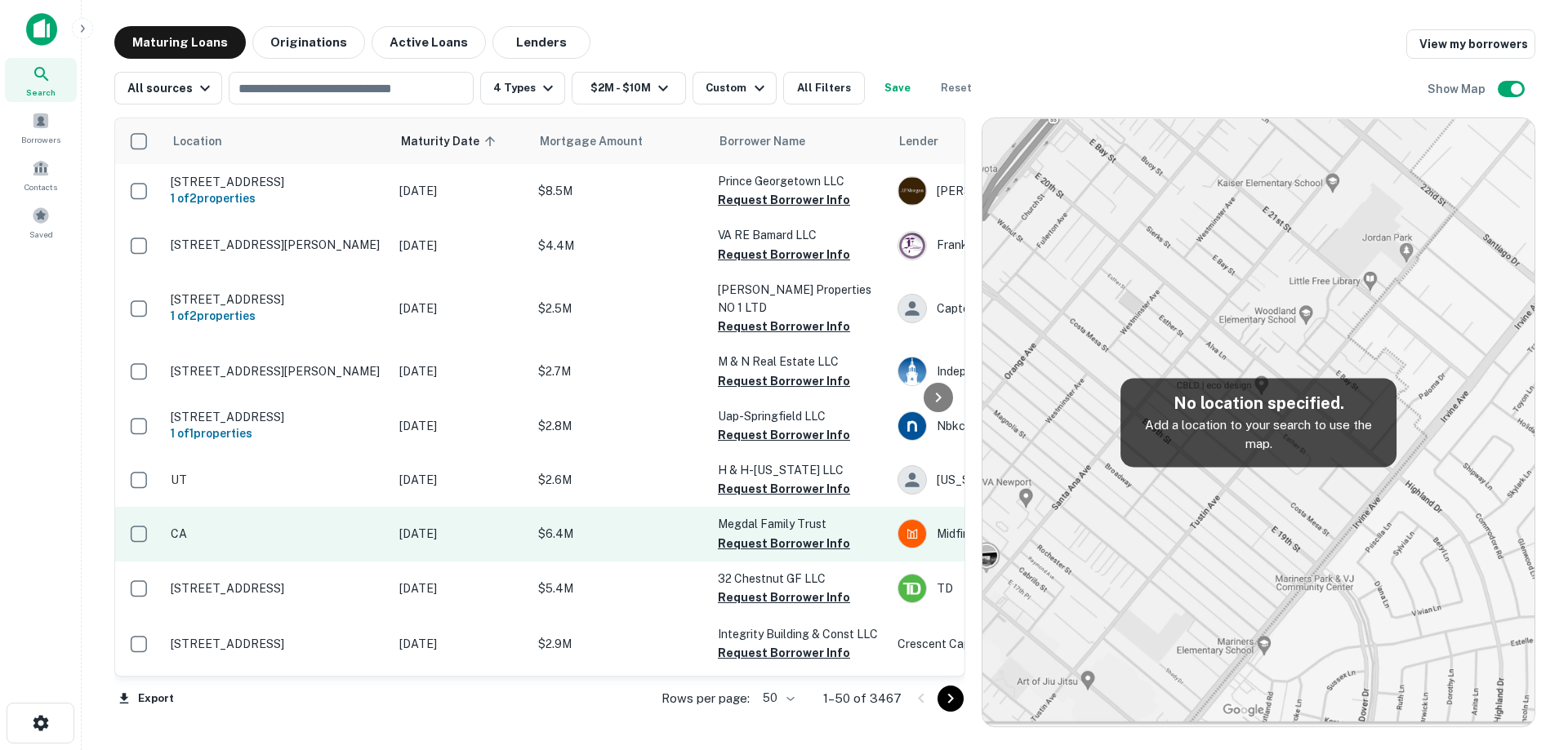
scroll to position [81, 0]
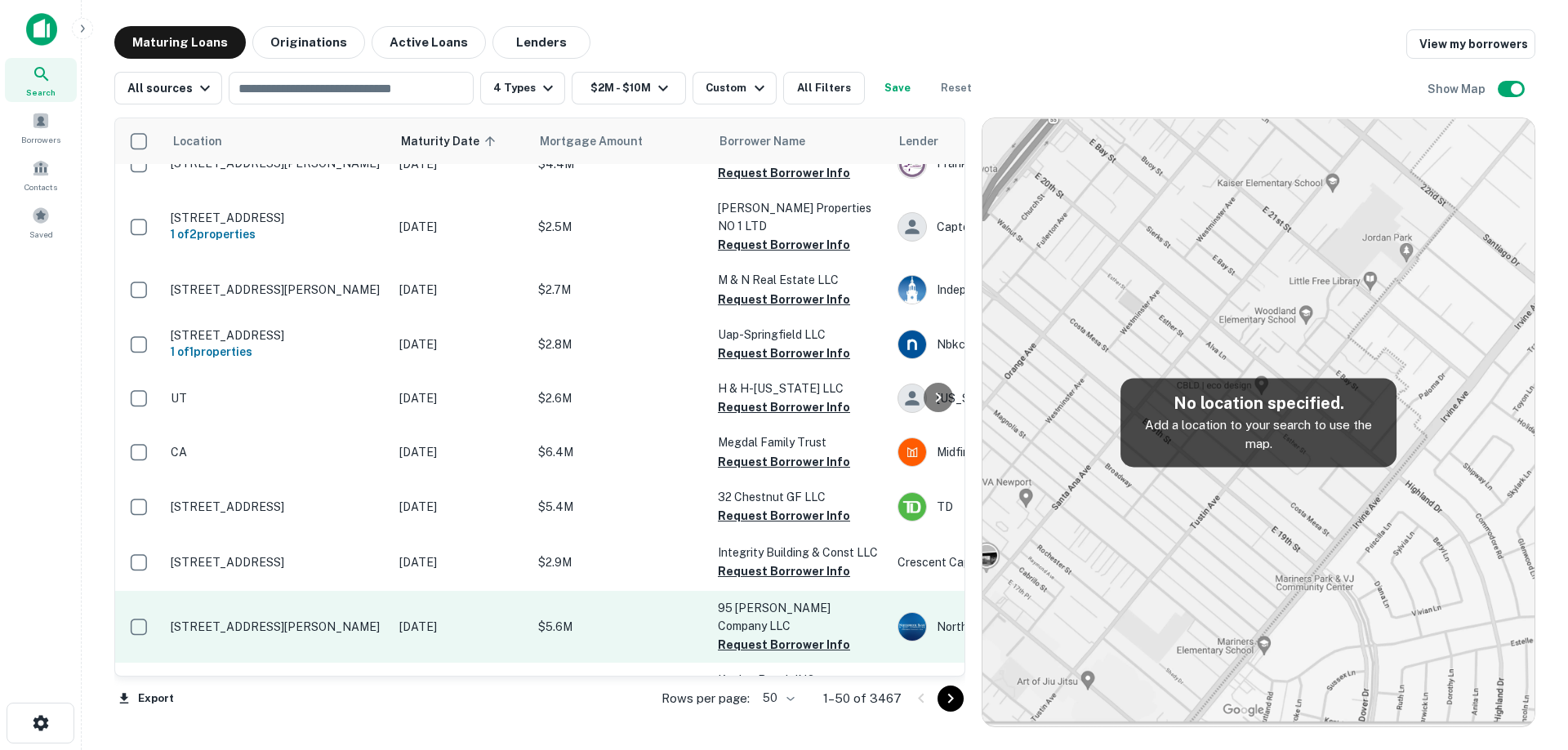
click at [411, 625] on p "[DATE]" at bounding box center [461, 627] width 123 height 18
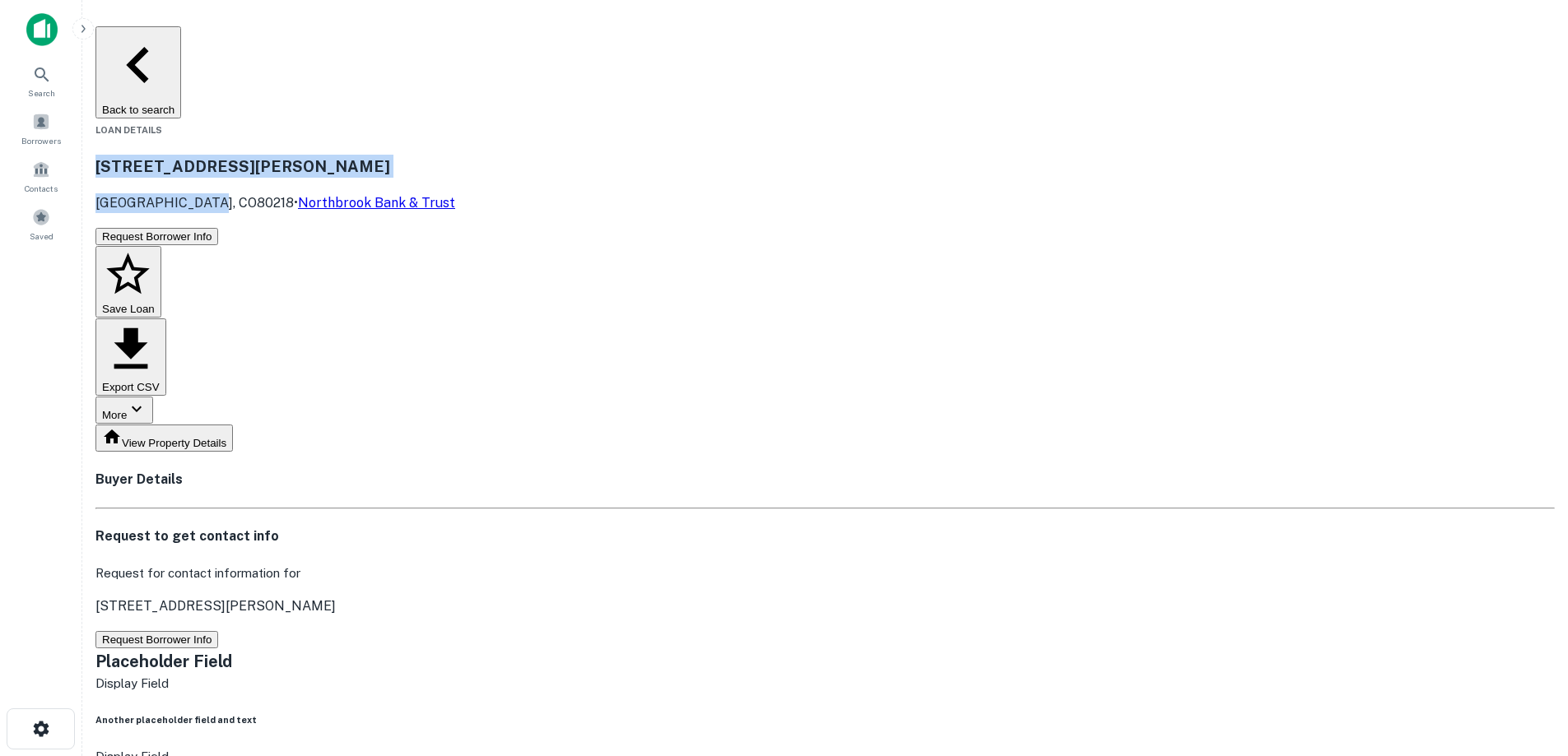
drag, startPoint x: 280, startPoint y: 110, endPoint x: 387, endPoint y: 138, distance: 110.6
click at [387, 155] on div "[STREET_ADDRESS][PERSON_NAME] • Northbrook Bank & Trust" at bounding box center [825, 184] width 1459 height 59
copy div "[STREET_ADDRESS][PERSON_NAME]"
click at [181, 40] on button "Back to search" at bounding box center [139, 72] width 86 height 92
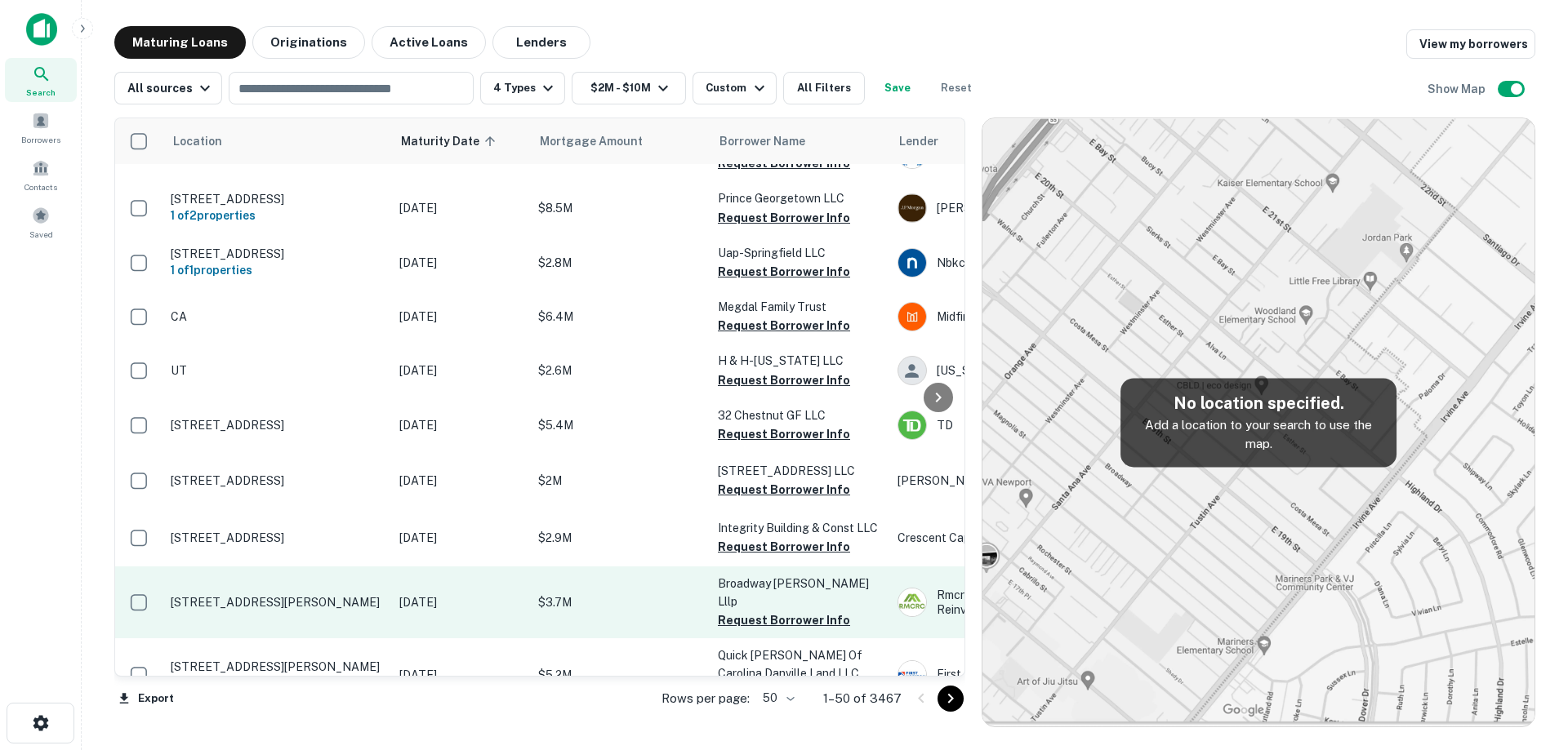
scroll to position [245, 0]
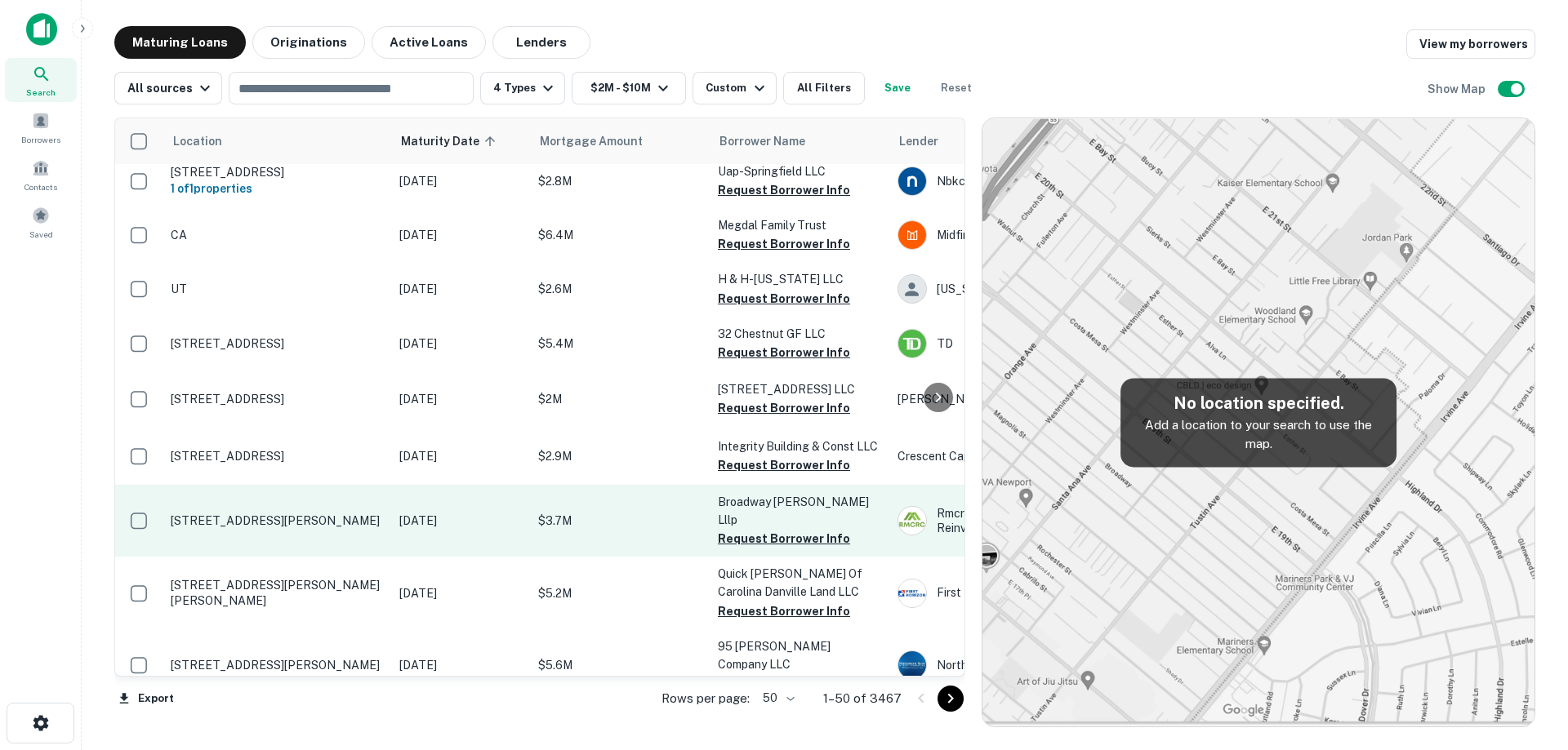
click at [348, 517] on p "[STREET_ADDRESS][PERSON_NAME]" at bounding box center [277, 520] width 212 height 15
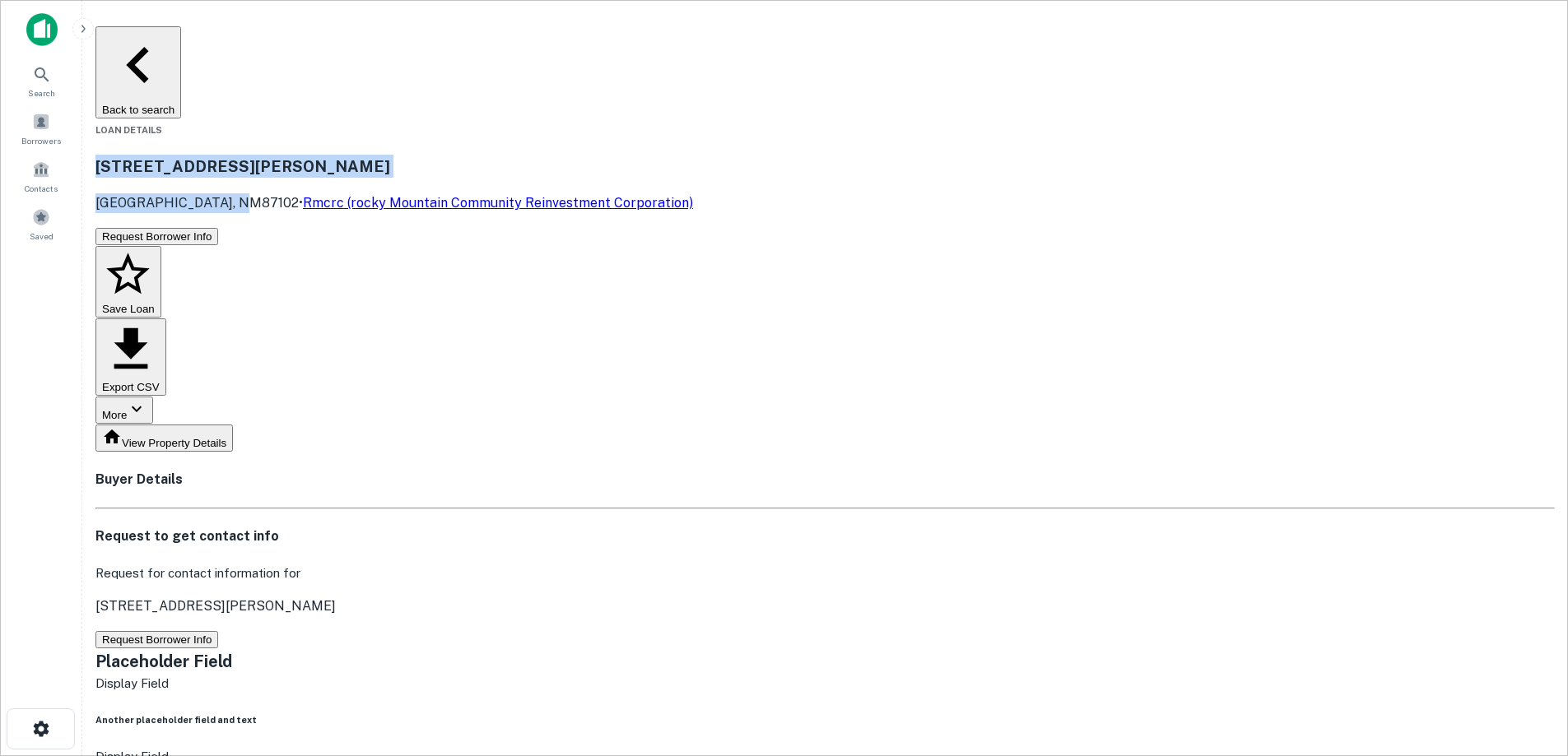
drag, startPoint x: 280, startPoint y: 99, endPoint x: 423, endPoint y: 126, distance: 145.5
click at [423, 155] on div "[STREET_ADDRESS][PERSON_NAME] • Rmcrc (rocky Mountain Community Reinvestment Co…" at bounding box center [825, 184] width 1459 height 59
copy div "[STREET_ADDRESS][PERSON_NAME]"
click at [181, 35] on button "Back to search" at bounding box center [139, 72] width 86 height 92
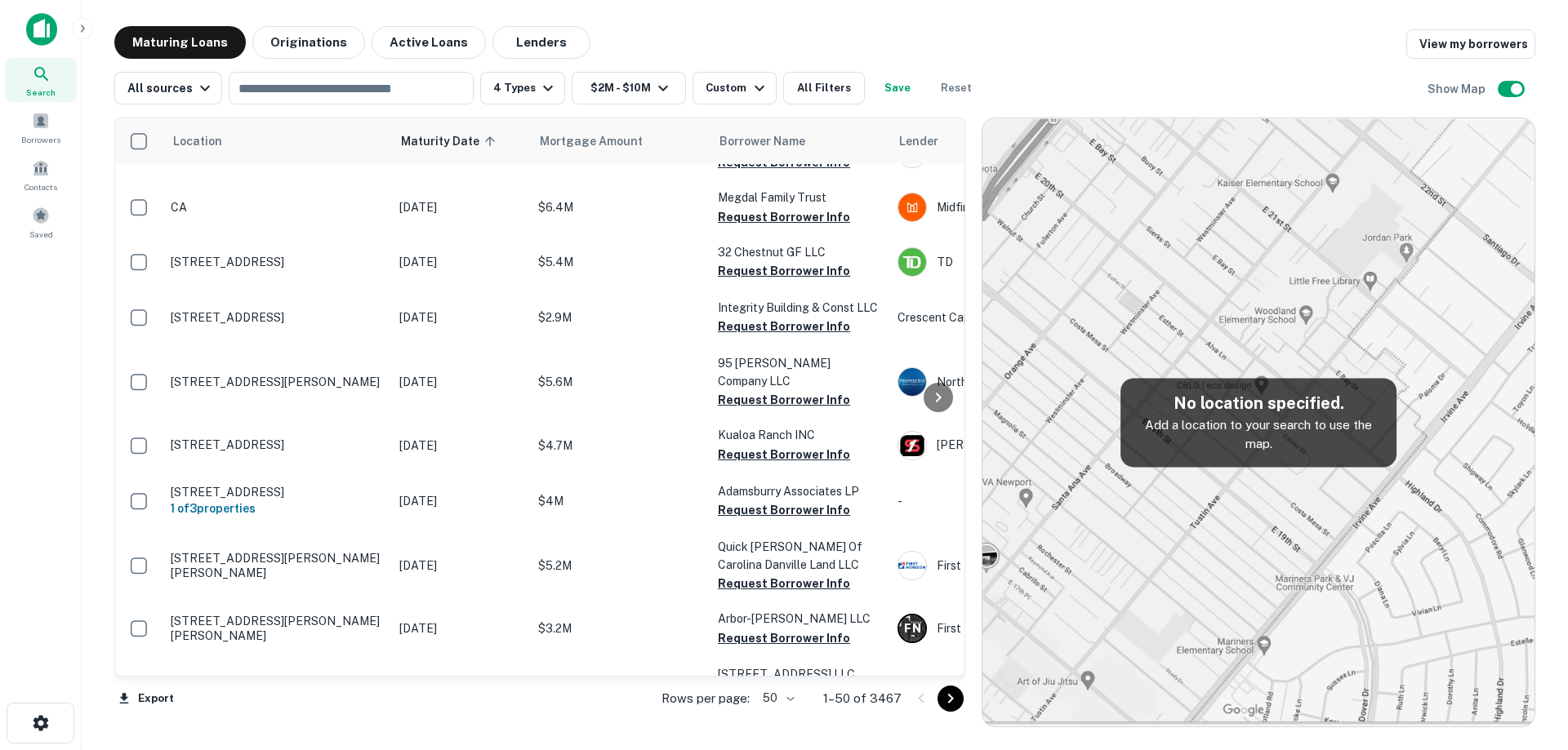
scroll to position [408, 0]
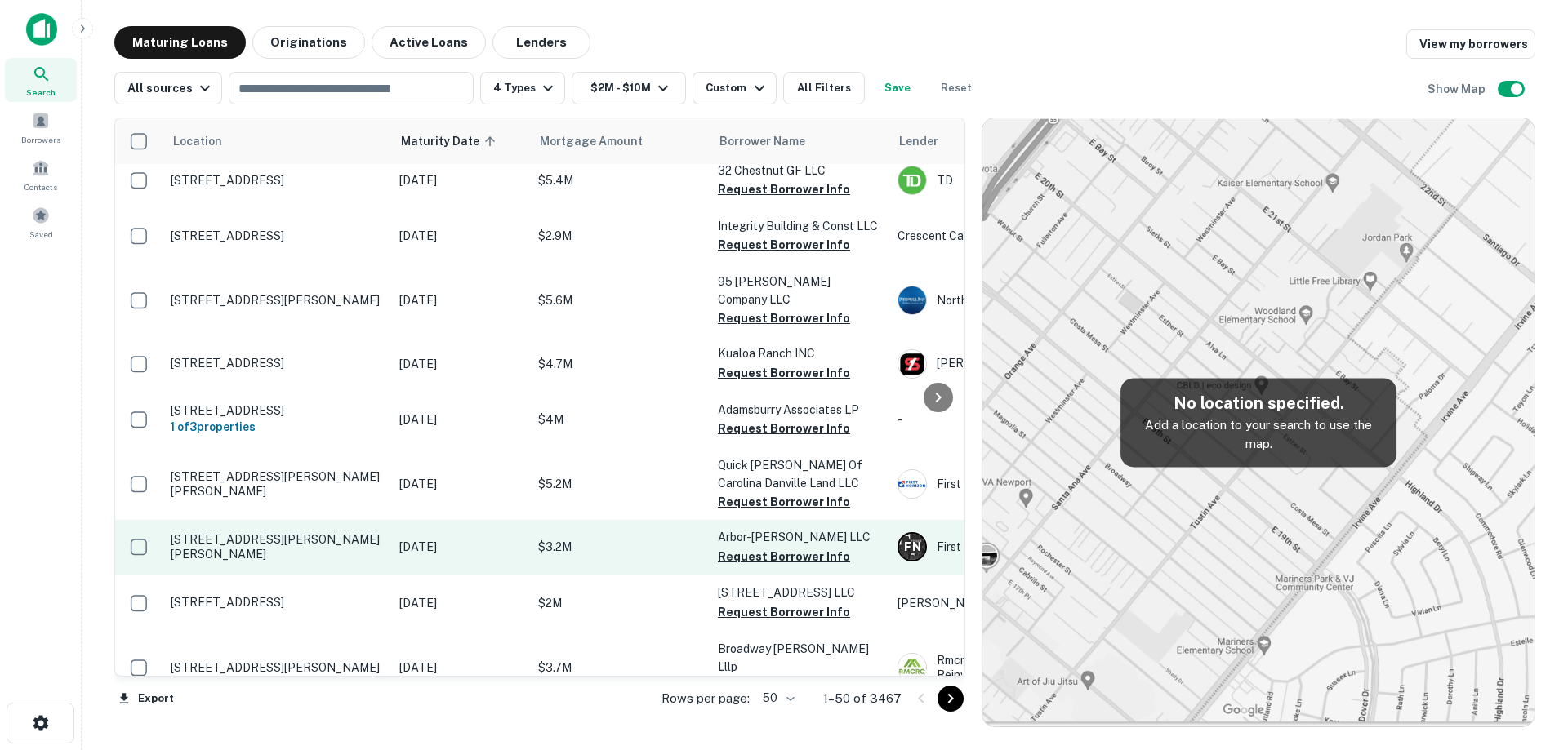
click at [438, 538] on p "[DATE]" at bounding box center [461, 547] width 123 height 18
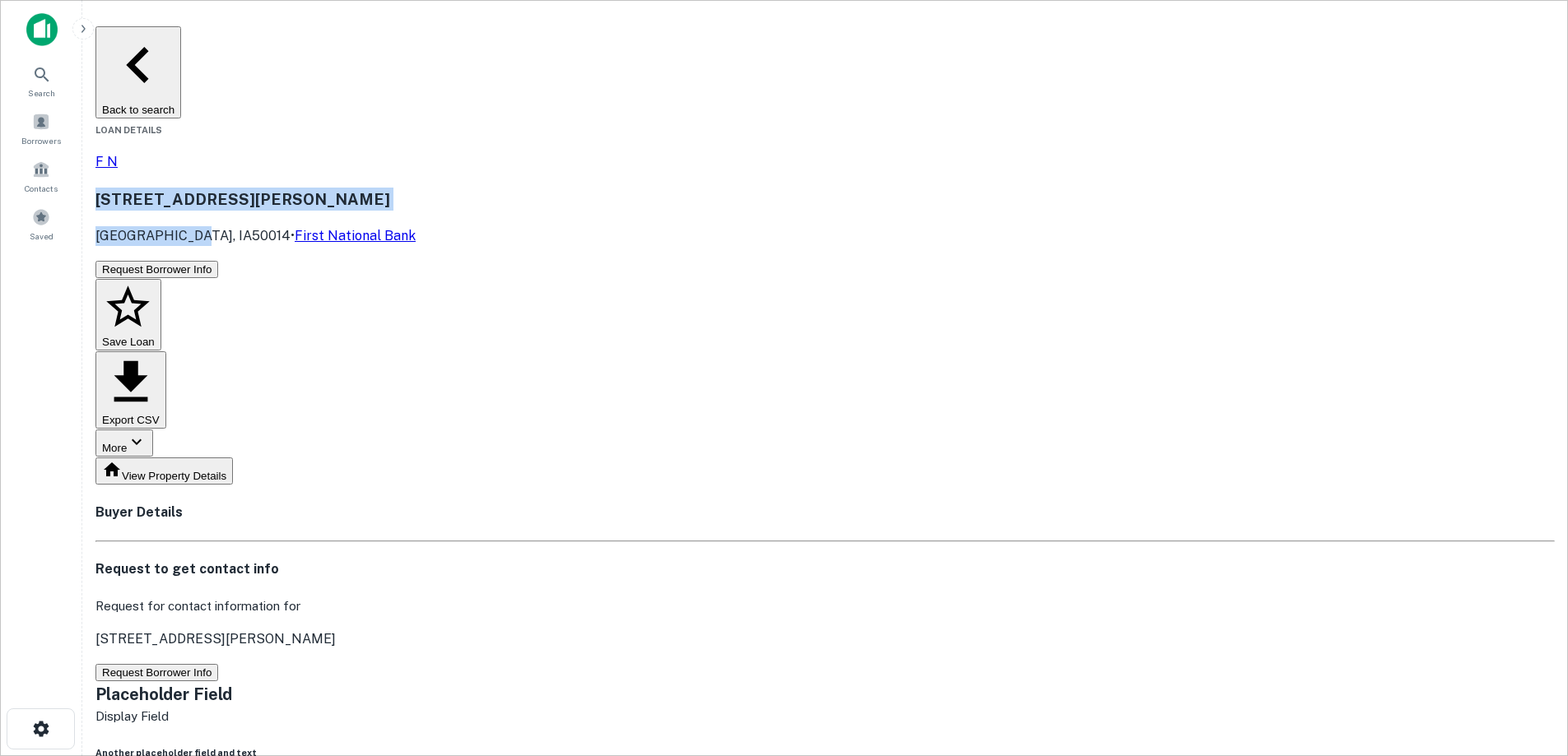
drag, startPoint x: 279, startPoint y: 104, endPoint x: 376, endPoint y: 129, distance: 100.2
click at [376, 188] on div "[STREET_ADDRESS][PERSON_NAME][PERSON_NAME] • First National Bank" at bounding box center [825, 217] width 1459 height 59
copy div "[STREET_ADDRESS][PERSON_NAME][PERSON_NAME]"
click at [181, 48] on button "Back to search" at bounding box center [139, 72] width 86 height 92
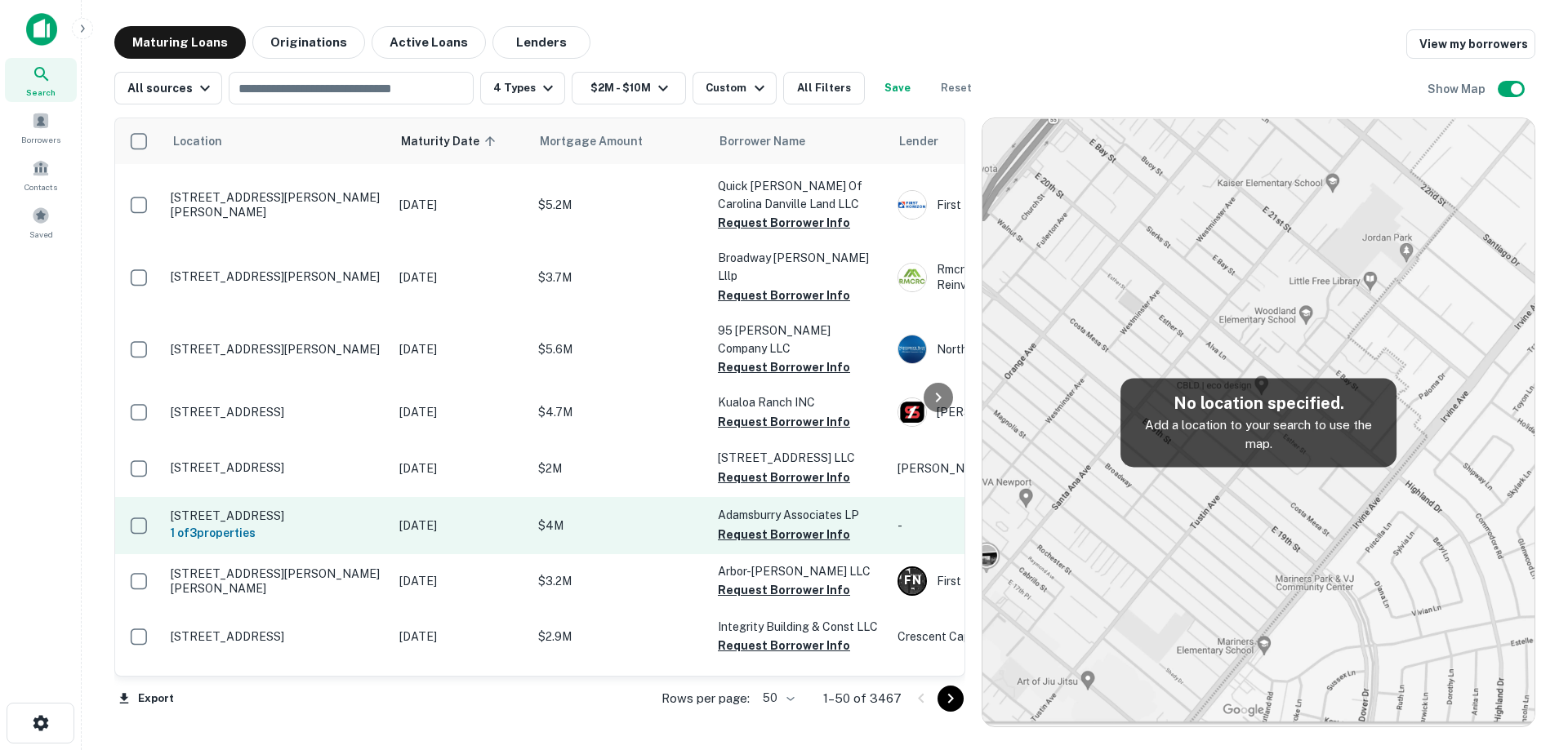
scroll to position [489, 0]
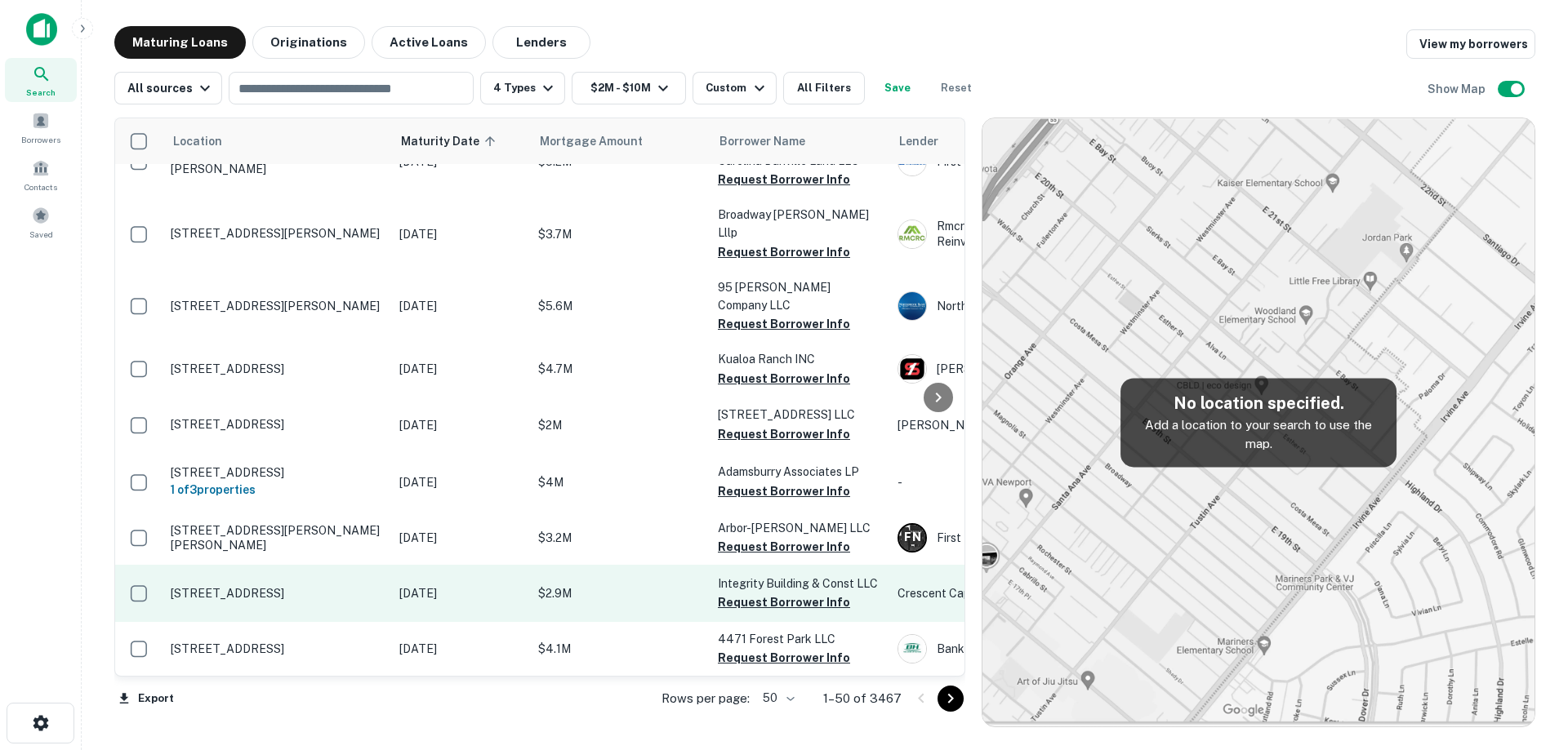
click at [332, 587] on p "[STREET_ADDRESS]" at bounding box center [277, 593] width 212 height 15
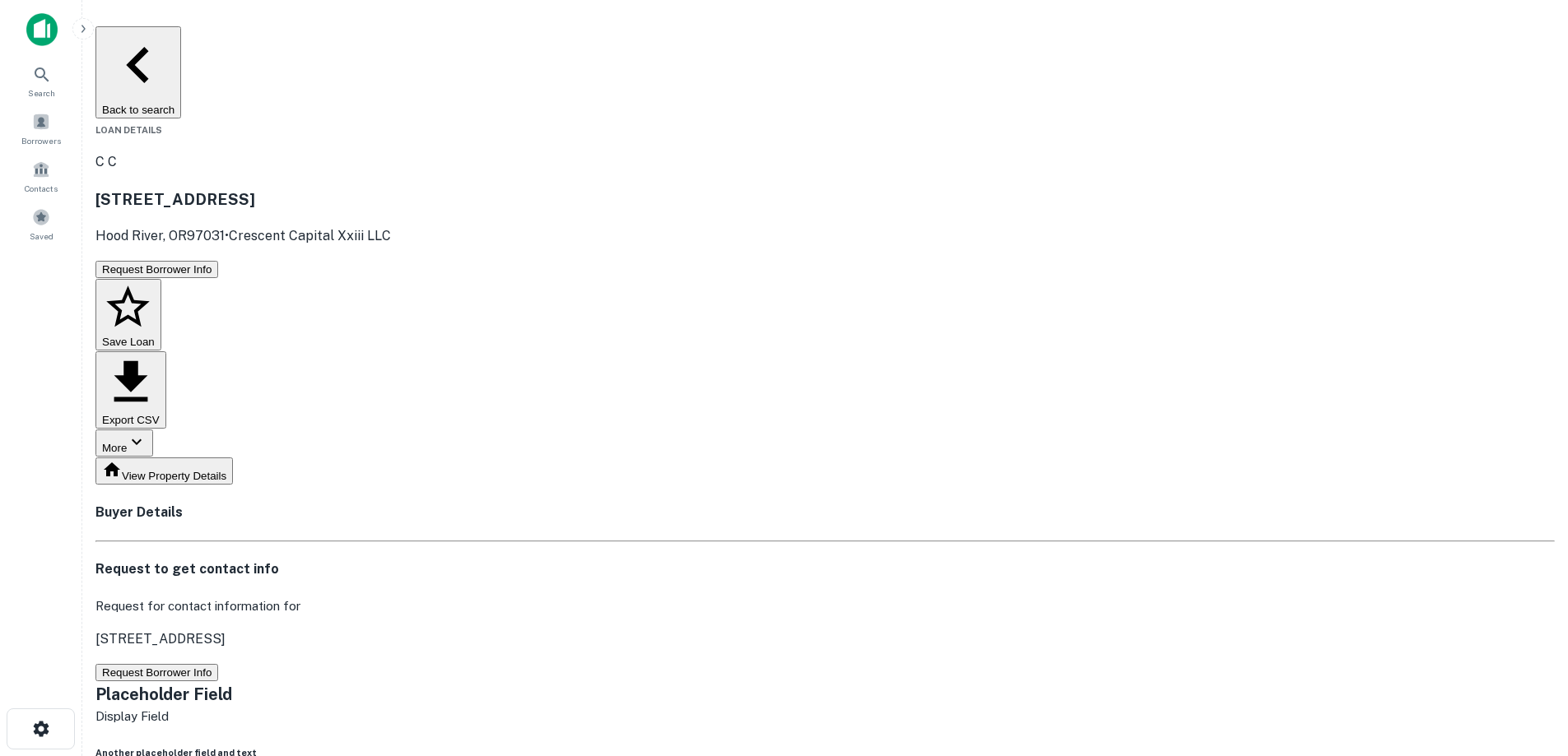
drag, startPoint x: 281, startPoint y: 114, endPoint x: 409, endPoint y: 133, distance: 129.4
click at [409, 188] on div "[STREET_ADDRESS] • Crescent Capital Xxiii LLC" at bounding box center [825, 217] width 1459 height 59
copy div "[STREET_ADDRESS]"
click at [181, 40] on button "Back to search" at bounding box center [139, 72] width 86 height 92
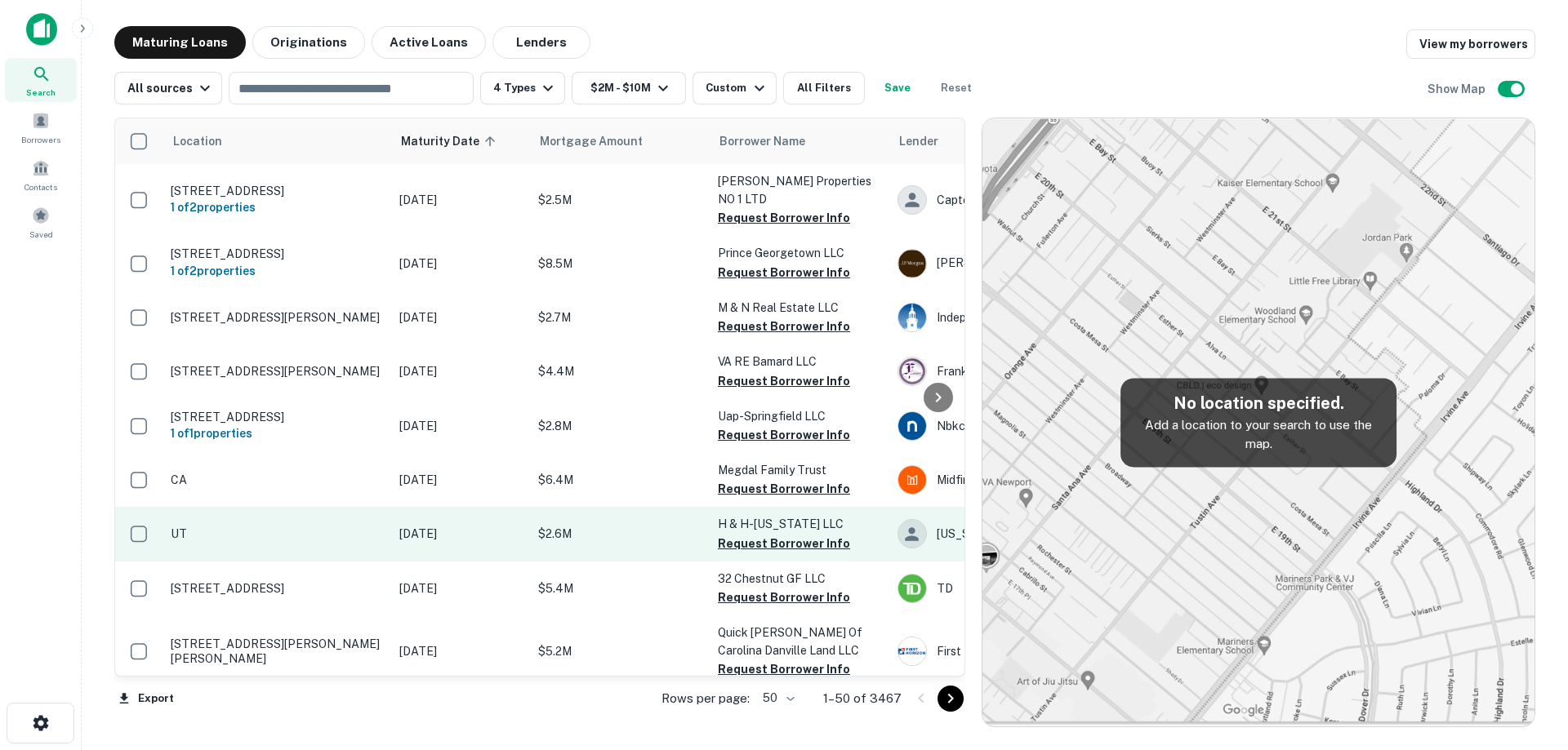
scroll to position [489, 0]
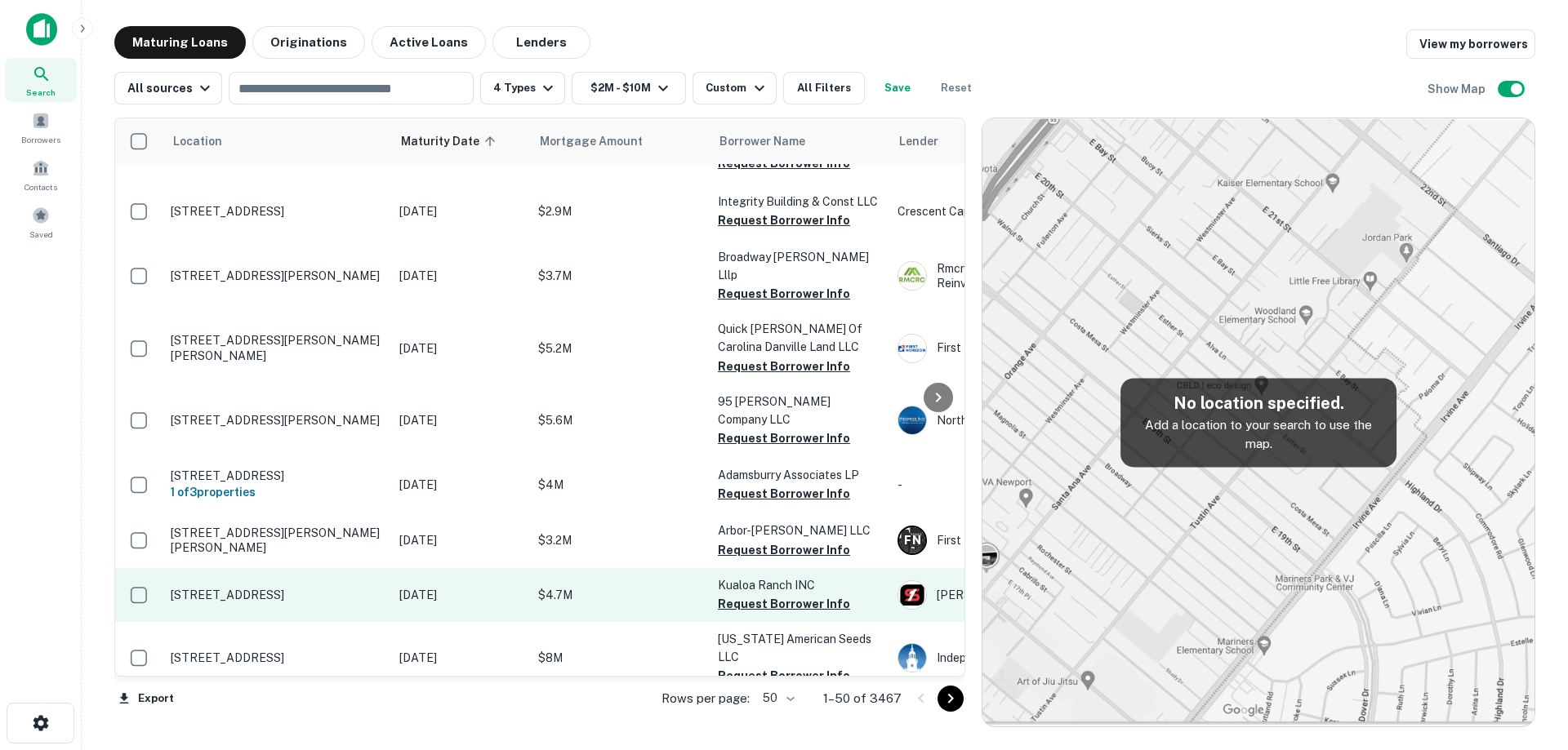
click at [320, 588] on p "[STREET_ADDRESS]" at bounding box center [277, 594] width 212 height 15
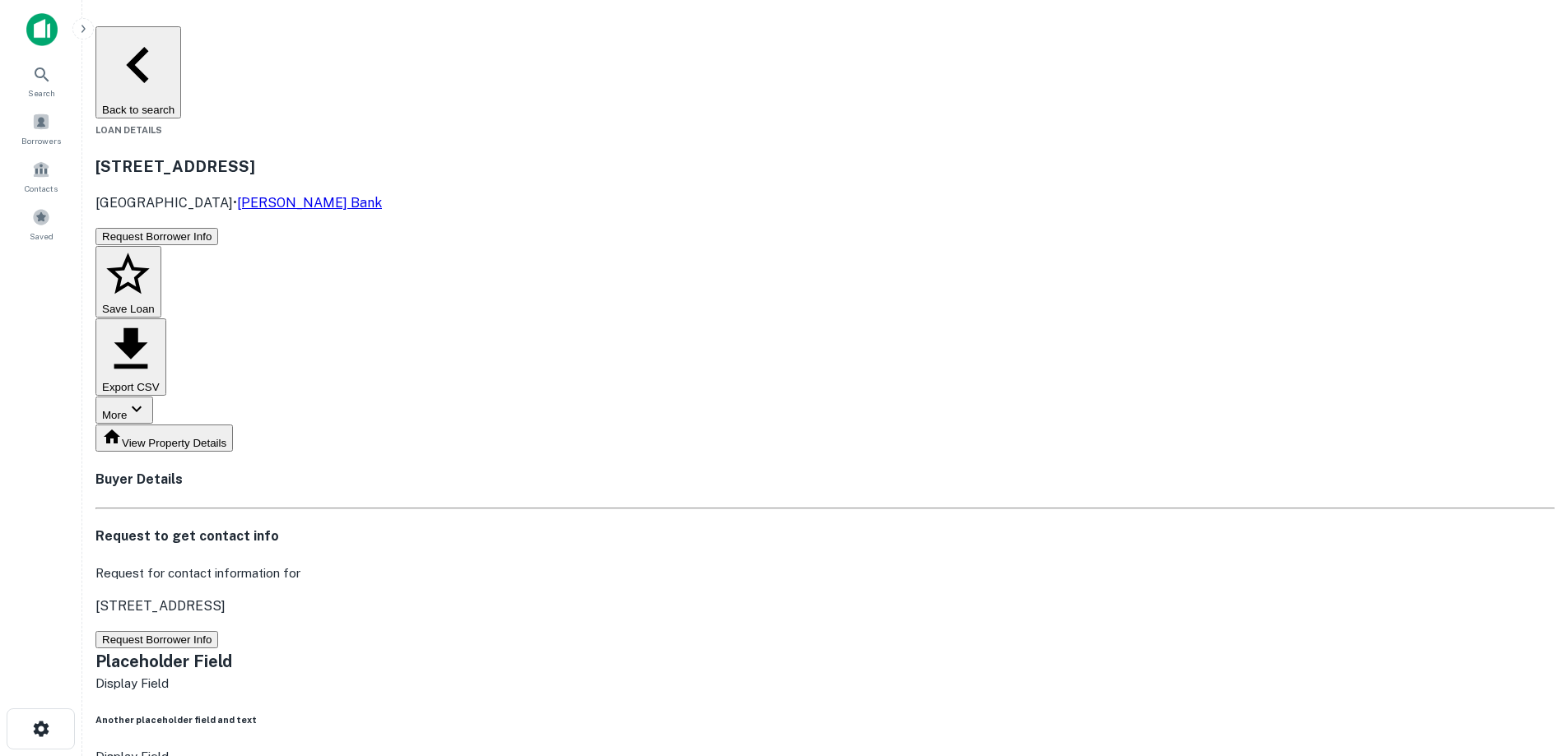
drag, startPoint x: 307, startPoint y: 114, endPoint x: 402, endPoint y: 133, distance: 96.9
click at [402, 155] on div "[STREET_ADDRESS] • [PERSON_NAME] Bank" at bounding box center [825, 184] width 1459 height 59
drag, startPoint x: 395, startPoint y: 132, endPoint x: 387, endPoint y: 136, distance: 8.9
click at [181, 53] on button "Back to search" at bounding box center [139, 72] width 86 height 92
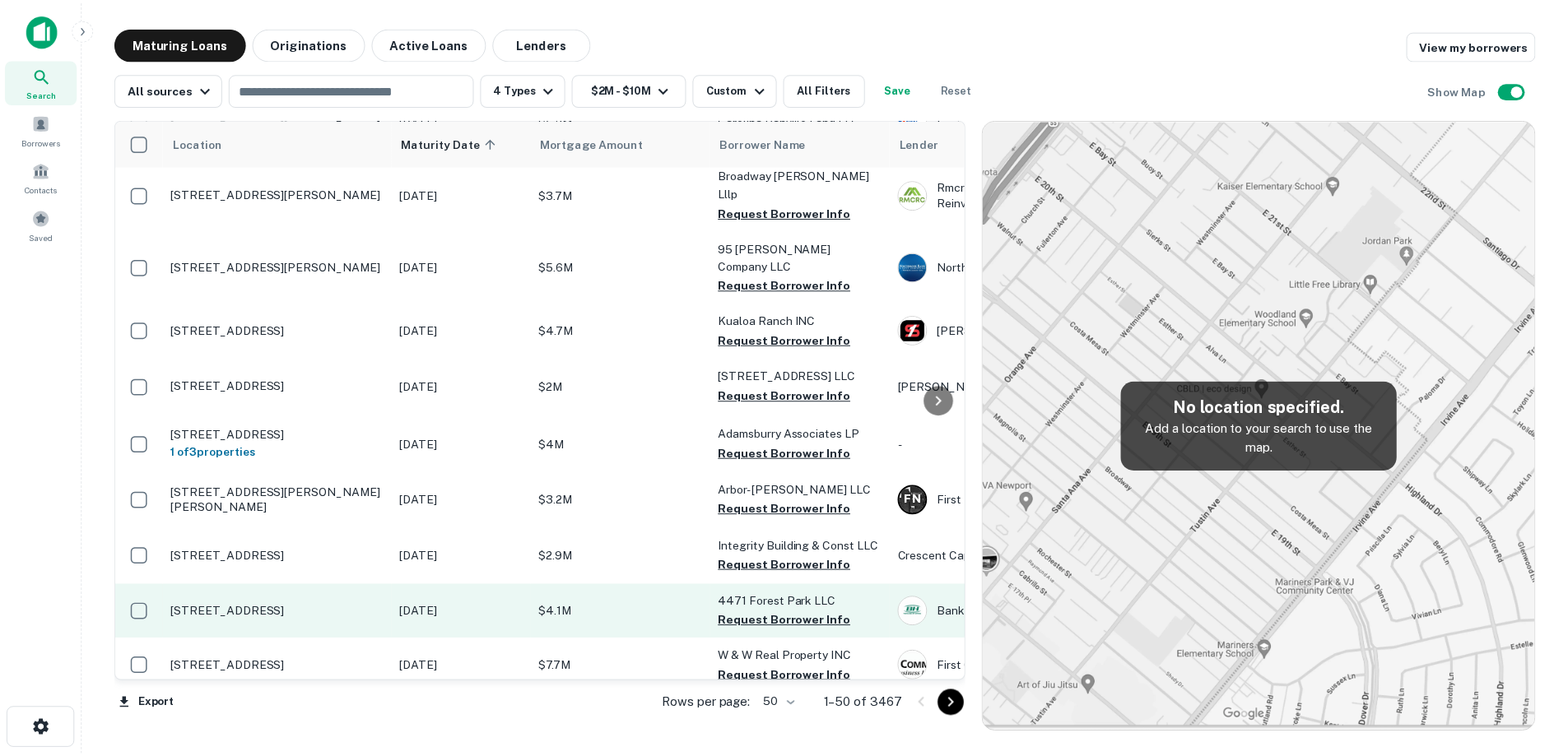
scroll to position [576, 0]
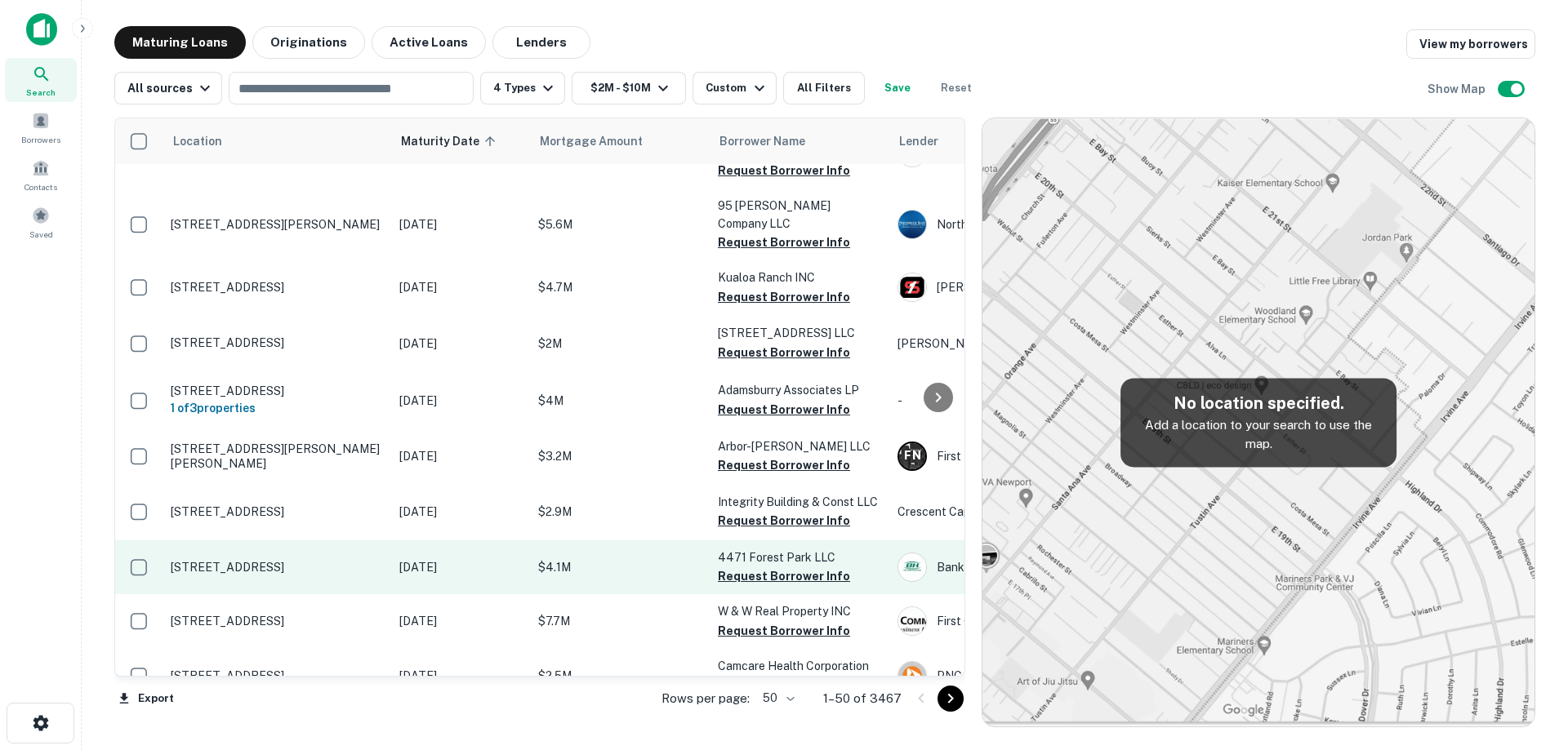
click at [346, 560] on p "[STREET_ADDRESS]" at bounding box center [277, 567] width 212 height 15
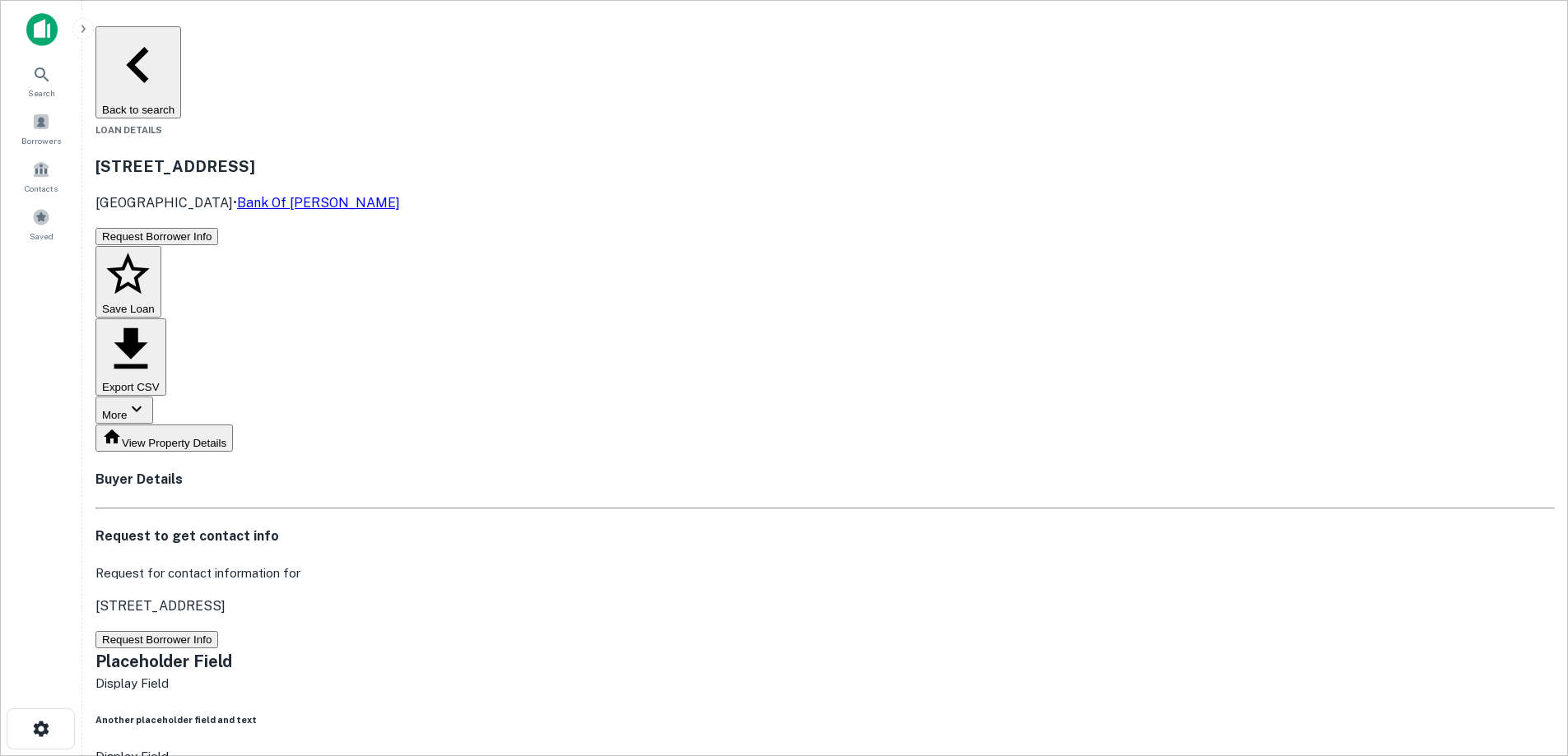
drag, startPoint x: 270, startPoint y: 101, endPoint x: 414, endPoint y: 131, distance: 147.1
click at [414, 155] on div "[STREET_ADDRESS] • Bank Of [PERSON_NAME]" at bounding box center [825, 184] width 1459 height 59
